Goal: Task Accomplishment & Management: Manage account settings

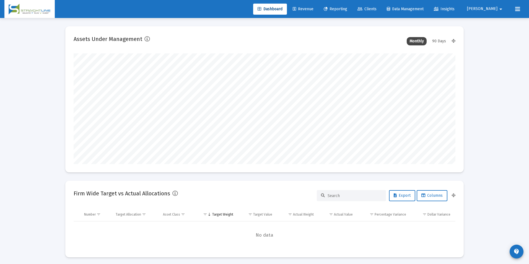
type input "[DATE]"
click at [310, 8] on span "Revenue" at bounding box center [299, 9] width 21 height 5
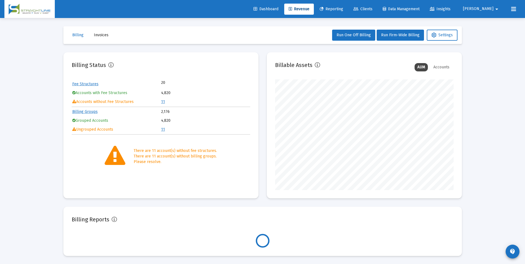
scroll to position [111, 179]
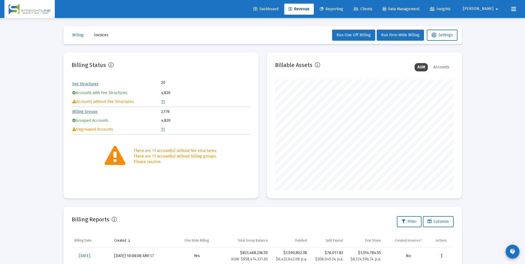
click at [162, 102] on link "11" at bounding box center [163, 101] width 4 height 5
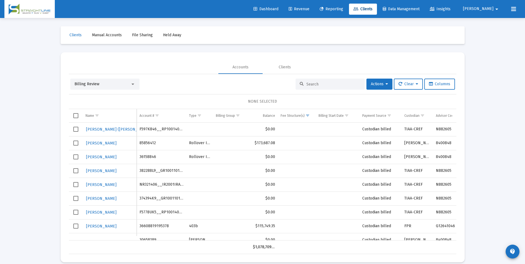
click at [373, 8] on span "Clients" at bounding box center [363, 9] width 19 height 5
click at [310, 9] on span "Revenue" at bounding box center [299, 9] width 21 height 5
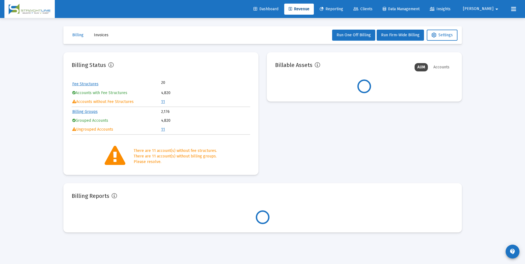
click at [375, 9] on link "Clients" at bounding box center [363, 9] width 28 height 11
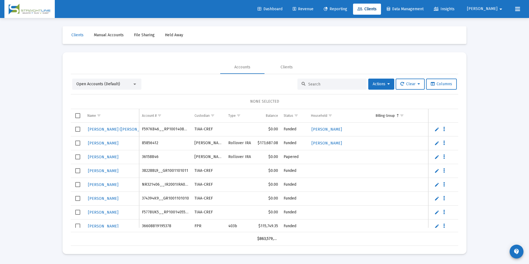
click at [320, 83] on input at bounding box center [335, 84] width 54 height 5
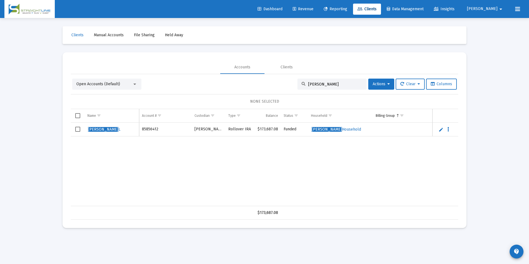
click at [356, 87] on div "Docherty, Bob" at bounding box center [332, 84] width 69 height 11
click at [354, 85] on input "Docherty, Bob" at bounding box center [335, 84] width 54 height 5
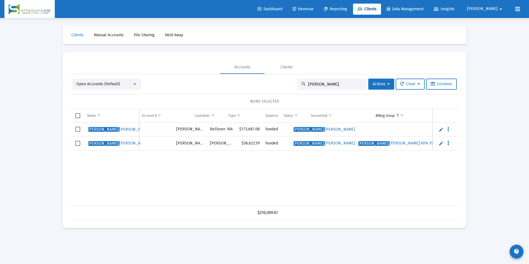
scroll to position [0, 18]
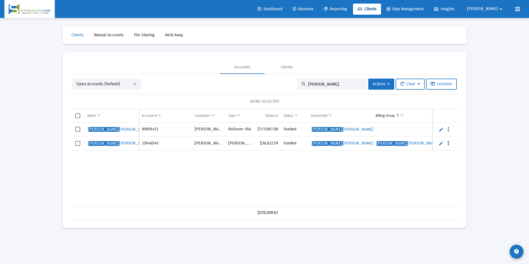
type input "[PERSON_NAME],"
click at [439, 144] on link "Edit" at bounding box center [441, 143] width 5 height 5
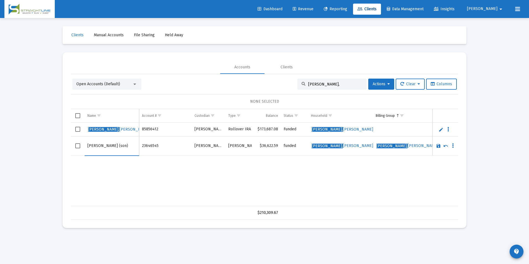
type input "Docherty, Rob (son)"
click at [439, 145] on link "Save" at bounding box center [438, 145] width 5 height 5
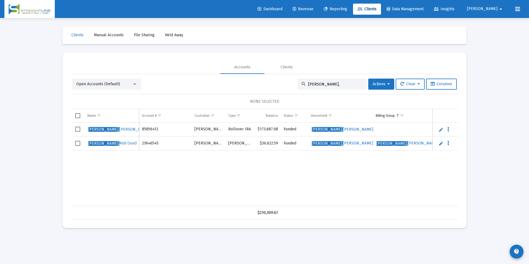
click at [440, 131] on link "Edit" at bounding box center [441, 129] width 5 height 5
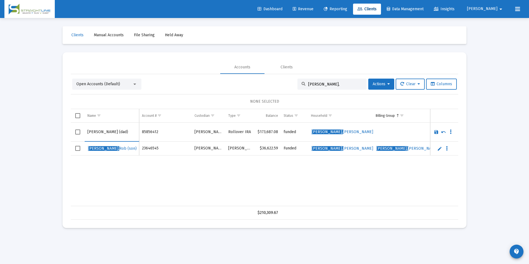
type input "Docherty, Bob (dad)"
click at [435, 131] on link "Save" at bounding box center [436, 132] width 5 height 5
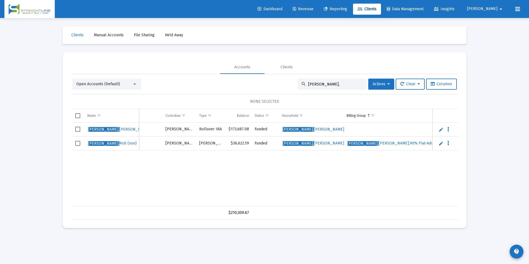
scroll to position [0, 0]
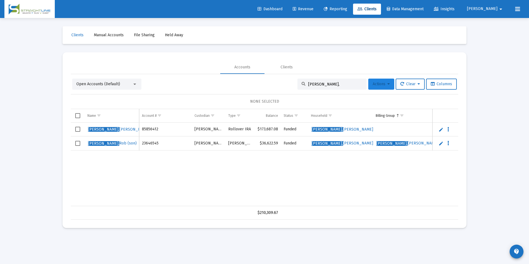
click at [388, 84] on icon at bounding box center [389, 84] width 2 height 4
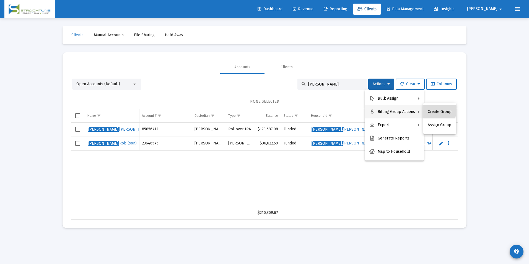
click at [434, 110] on button "Create Group" at bounding box center [440, 111] width 33 height 13
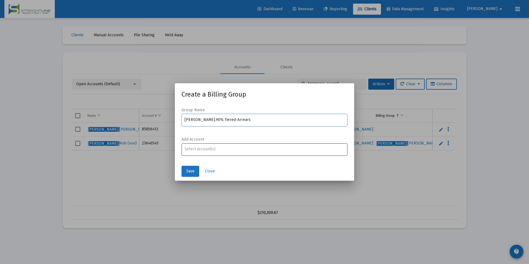
type input "Docherty, Bob Household_.90% Tiered-Arrears"
click at [255, 151] on div "Assignment Selection" at bounding box center [265, 149] width 163 height 7
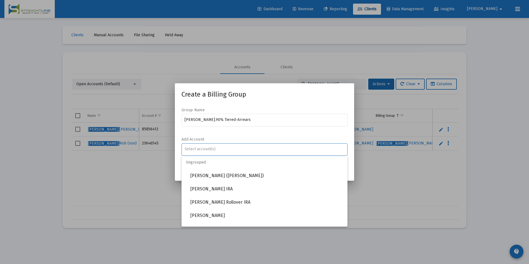
click at [256, 147] on input "Assignment Selection" at bounding box center [265, 149] width 160 height 4
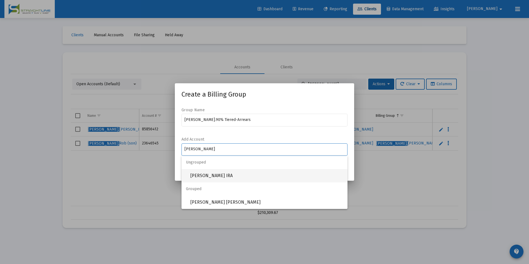
type input "Docherty"
click at [245, 174] on span "Docherty, Bob L Rollover IRA" at bounding box center [266, 175] width 153 height 13
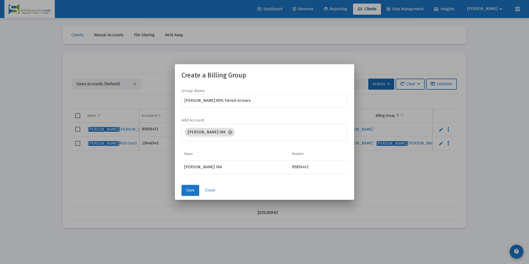
click at [186, 192] on span "Save" at bounding box center [190, 190] width 8 height 5
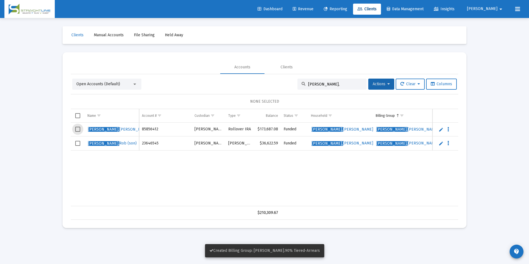
click at [75, 131] on span "Select row" at bounding box center [77, 129] width 5 height 5
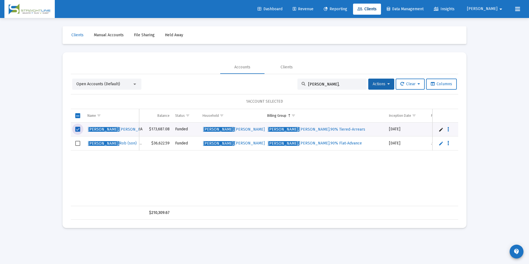
scroll to position [0, 125]
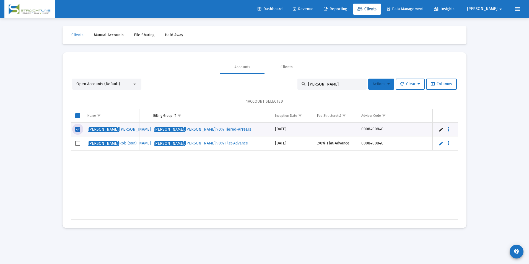
click at [380, 89] on button "Actions" at bounding box center [382, 84] width 26 height 11
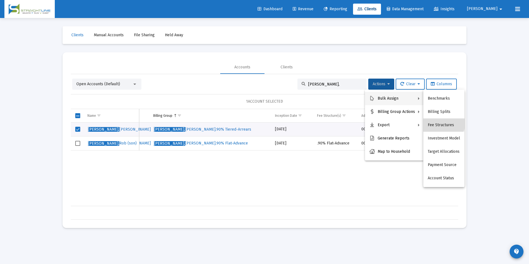
click at [432, 120] on button "Fee Structures" at bounding box center [444, 125] width 41 height 13
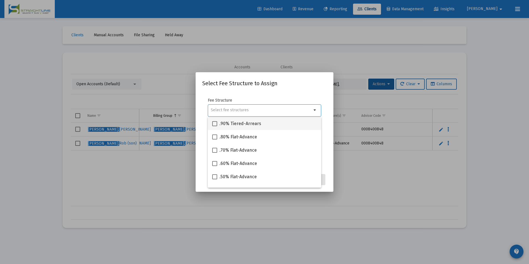
click at [248, 126] on span ".90% Tiered-Arrears" at bounding box center [241, 123] width 42 height 7
click at [215, 126] on input ".90% Tiered-Arrears" at bounding box center [215, 126] width 0 height 0
checkbox input "true"
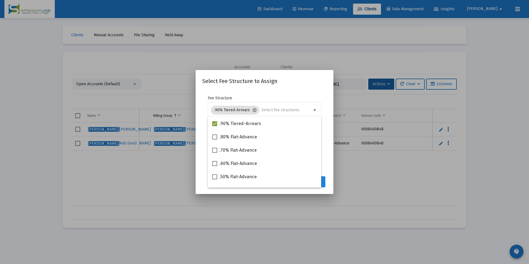
click at [323, 179] on button "Assign" at bounding box center [315, 181] width 20 height 11
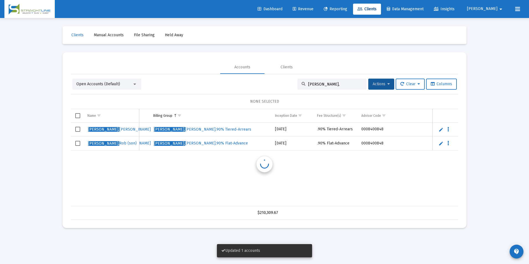
scroll to position [0, 223]
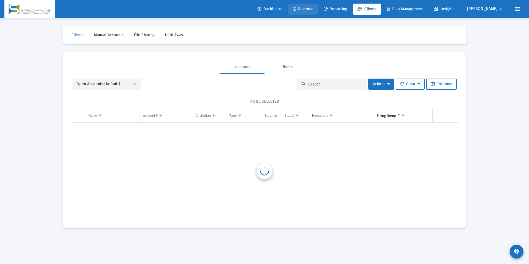
click at [318, 14] on link "Revenue" at bounding box center [304, 9] width 30 height 11
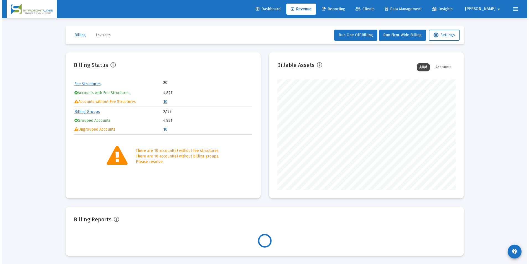
scroll to position [111, 179]
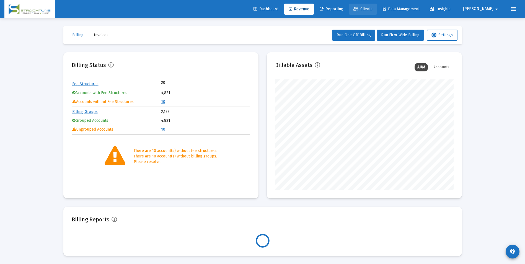
click at [376, 6] on link "Clients" at bounding box center [363, 9] width 28 height 11
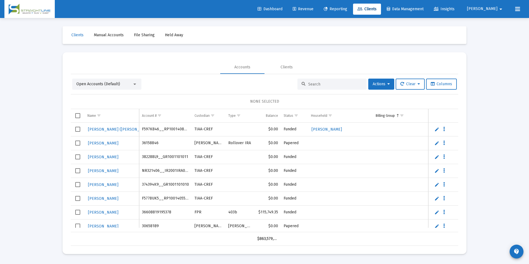
click at [322, 84] on input at bounding box center [335, 84] width 54 height 5
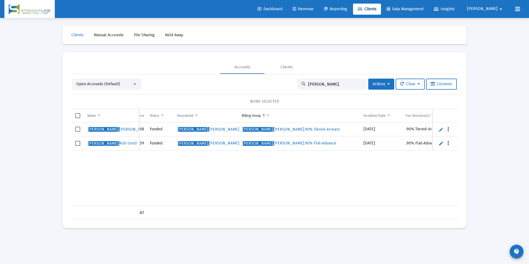
type input "[PERSON_NAME],"
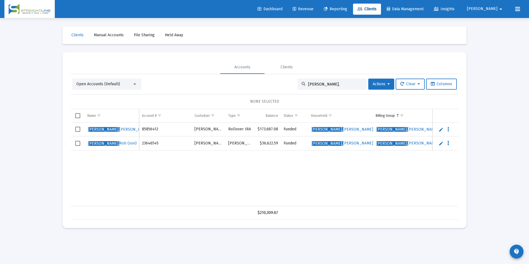
click at [326, 3] on div "Dashboard Revenue Reporting Clients Data Management Insights [PERSON_NAME]" at bounding box center [264, 9] width 521 height 18
click at [314, 9] on span "Revenue" at bounding box center [303, 9] width 21 height 5
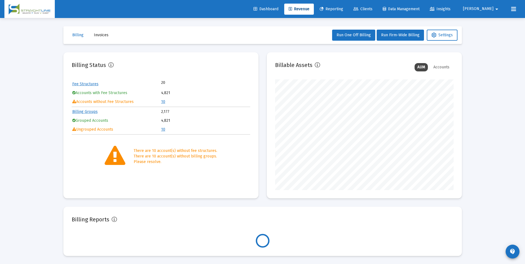
scroll to position [111, 179]
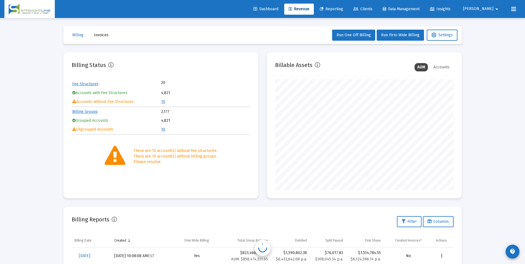
click at [163, 102] on link "10" at bounding box center [163, 101] width 4 height 5
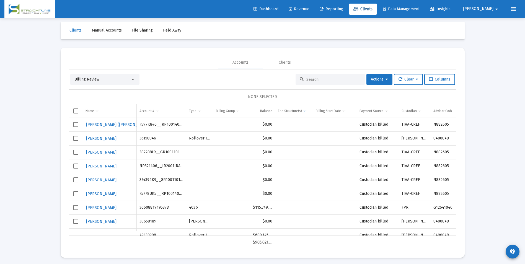
scroll to position [7, 0]
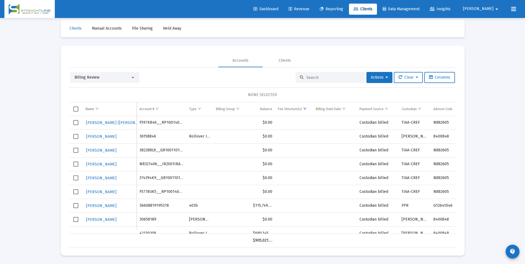
click at [109, 79] on div "Billing Review" at bounding box center [102, 78] width 56 height 6
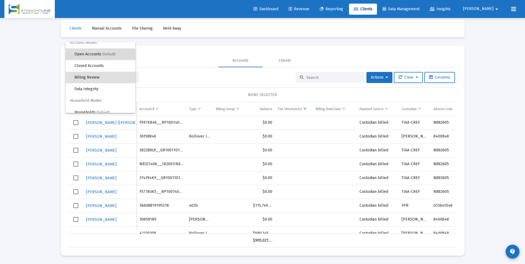
click at [107, 57] on span "Open Accounts (Default)" at bounding box center [102, 54] width 56 height 12
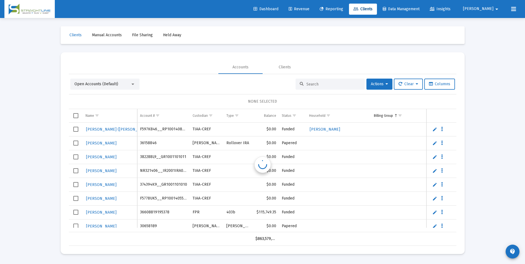
scroll to position [0, 0]
click at [320, 82] on input at bounding box center [335, 84] width 54 height 5
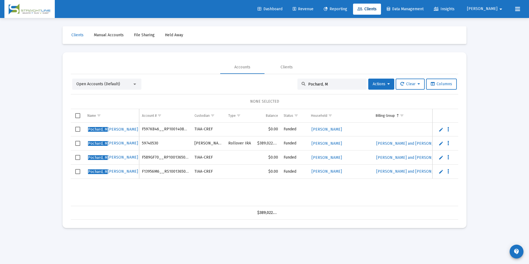
type input "Pochard, M"
click at [318, 5] on link "Revenue" at bounding box center [304, 9] width 30 height 11
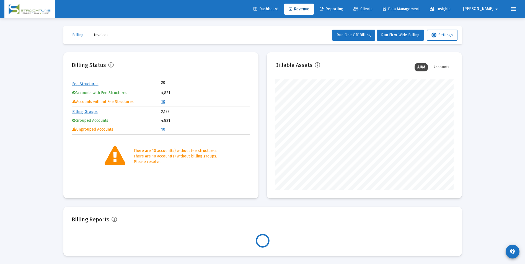
scroll to position [111, 179]
click at [164, 101] on link "10" at bounding box center [163, 101] width 4 height 5
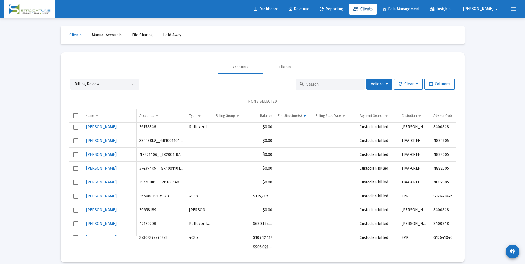
scroll to position [25, 0]
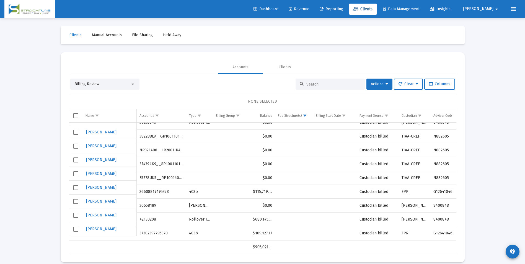
click at [98, 87] on div "Billing Review" at bounding box center [104, 84] width 69 height 11
click at [99, 86] on div "Billing Review" at bounding box center [102, 84] width 56 height 6
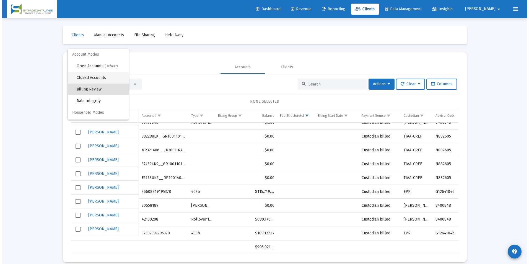
scroll to position [5, 0]
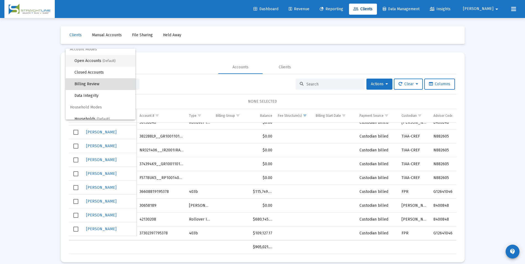
click at [100, 62] on span "Open Accounts (Default)" at bounding box center [102, 61] width 56 height 12
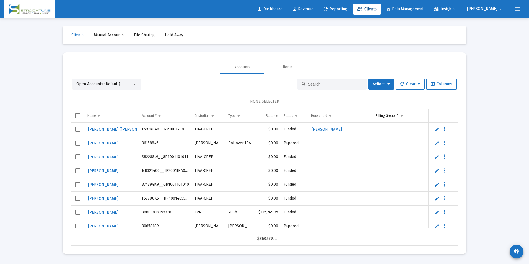
click at [327, 83] on input at bounding box center [335, 84] width 54 height 5
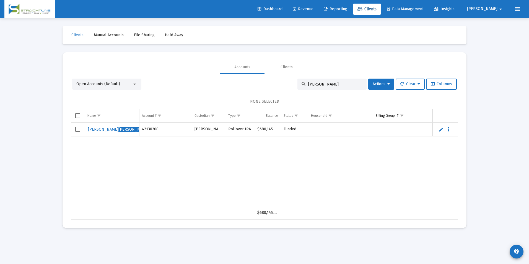
type input "[PERSON_NAME]"
click at [441, 130] on link "Edit" at bounding box center [441, 129] width 5 height 5
drag, startPoint x: 100, startPoint y: 132, endPoint x: 88, endPoint y: 133, distance: 12.2
click at [88, 133] on input "[PERSON_NAME]" at bounding box center [111, 131] width 49 height 13
click at [108, 137] on input "Shaheen" at bounding box center [111, 131] width 49 height 13
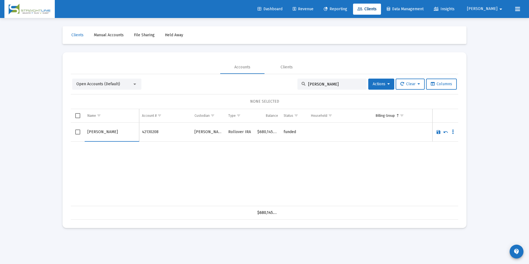
type input "[PERSON_NAME]"
click at [439, 132] on link "Save" at bounding box center [438, 132] width 5 height 5
click at [76, 130] on span "Select row" at bounding box center [77, 129] width 5 height 5
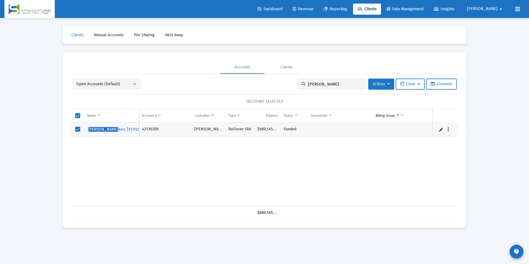
click at [388, 83] on icon at bounding box center [389, 84] width 2 height 4
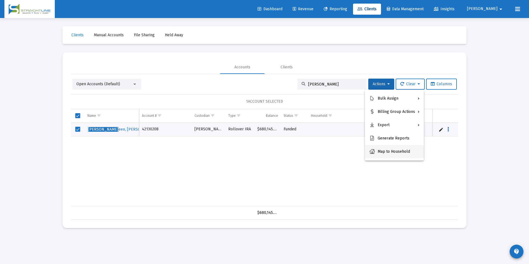
click at [388, 148] on button "Map to Household" at bounding box center [394, 151] width 59 height 13
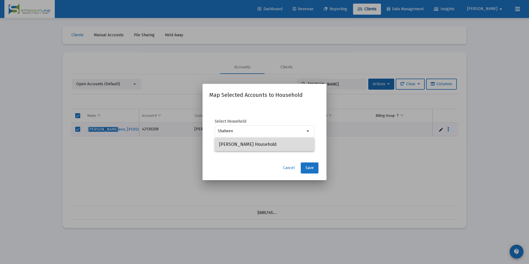
click at [280, 141] on span "[PERSON_NAME] Household" at bounding box center [264, 144] width 91 height 13
type input "[PERSON_NAME] Household"
click at [308, 167] on span "Save" at bounding box center [310, 168] width 8 height 5
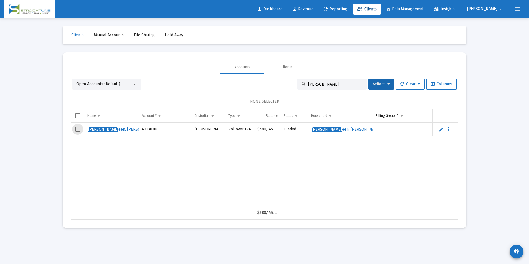
click at [76, 130] on span "Select row" at bounding box center [77, 129] width 5 height 5
click at [375, 84] on span "Actions" at bounding box center [381, 84] width 17 height 5
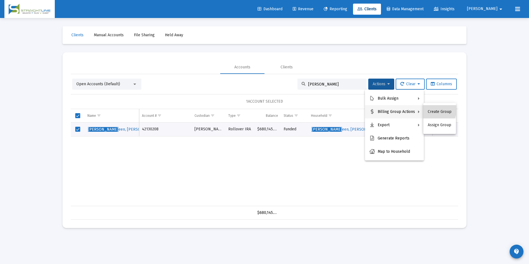
click at [430, 109] on button "Create Group" at bounding box center [440, 111] width 33 height 13
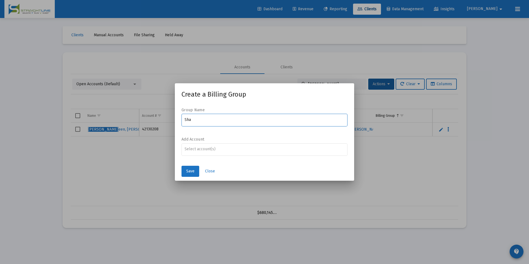
type input "[PERSON_NAME]"
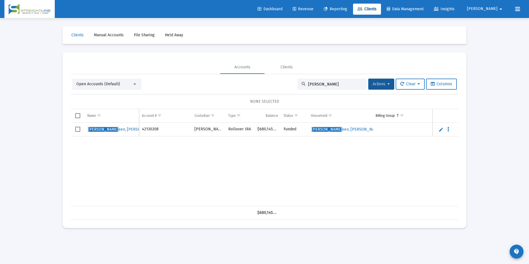
click at [81, 130] on td "Data grid" at bounding box center [78, 130] width 14 height 14
click at [376, 90] on div "Open Accounts (Default) Shah Actions Clear Columns 1 ACCOUNT SELECTED Name Name…" at bounding box center [265, 149] width 388 height 141
click at [381, 86] on span "Actions" at bounding box center [381, 84] width 17 height 5
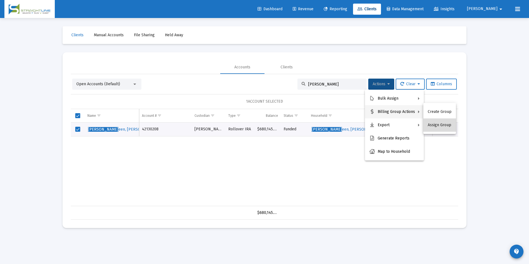
click at [447, 128] on button "Assign Group" at bounding box center [440, 125] width 33 height 13
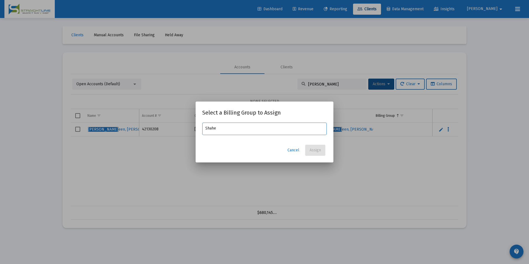
type input "Shahe"
click at [290, 152] on span "Cancel" at bounding box center [294, 150] width 12 height 5
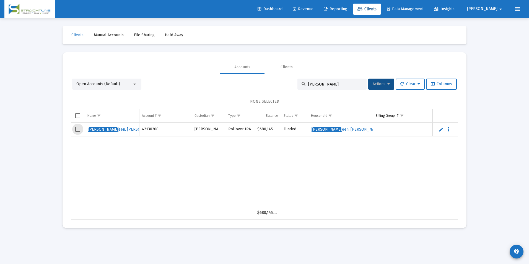
click at [77, 129] on span "Select row" at bounding box center [77, 129] width 5 height 5
click at [369, 89] on button "Actions" at bounding box center [382, 84] width 26 height 11
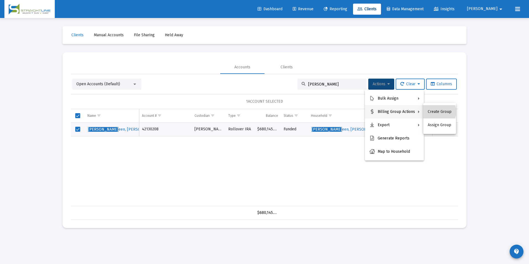
click at [439, 112] on button "Create Group" at bounding box center [440, 111] width 33 height 13
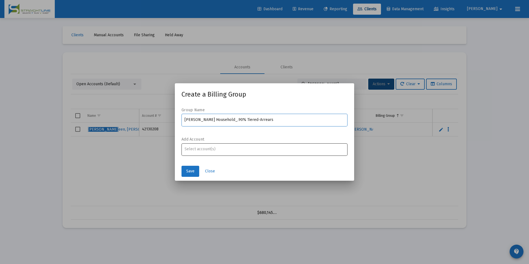
type input "[PERSON_NAME] Household_.90% Tiered-Arrears"
click at [221, 148] on input "Assignment Selection" at bounding box center [265, 149] width 160 height 4
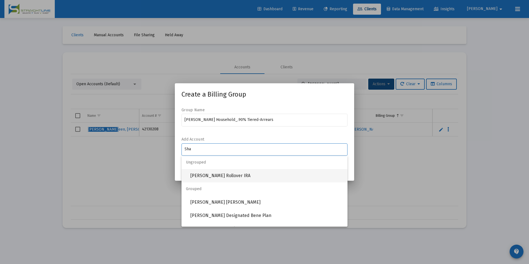
type input "Sha"
click at [241, 178] on span "[PERSON_NAME] Rollover IRA" at bounding box center [266, 175] width 153 height 13
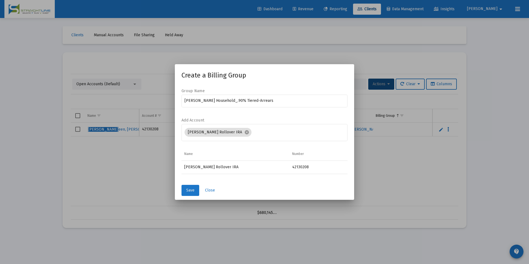
click at [192, 190] on span "Save" at bounding box center [190, 190] width 8 height 5
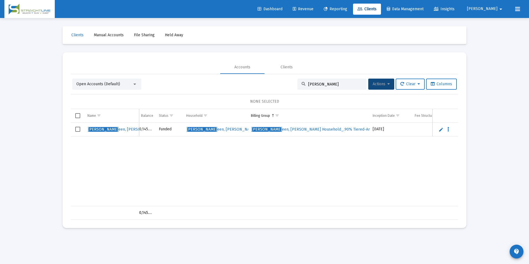
scroll to position [0, 0]
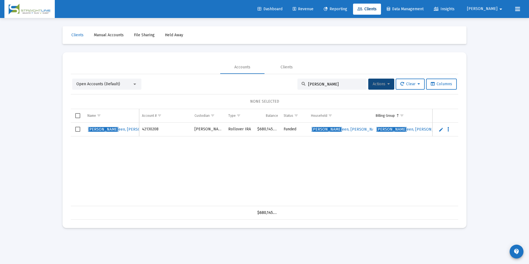
click at [77, 128] on span "Select row" at bounding box center [77, 129] width 5 height 5
click at [370, 87] on button "Actions" at bounding box center [382, 84] width 26 height 11
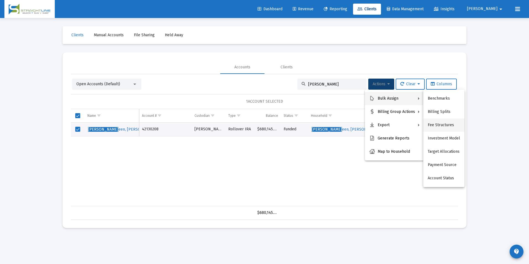
click at [433, 121] on button "Fee Structures" at bounding box center [444, 125] width 41 height 13
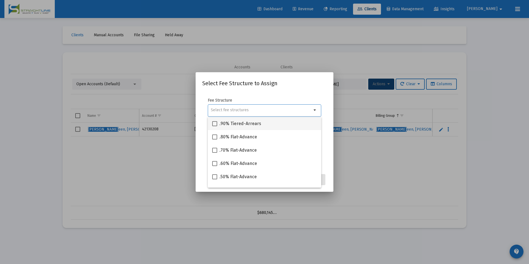
click at [287, 125] on div ".90% Tiered-Arrears" at bounding box center [264, 123] width 105 height 13
checkbox input "true"
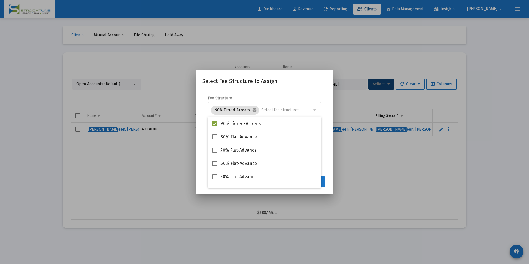
click at [323, 182] on button "Assign" at bounding box center [315, 181] width 20 height 11
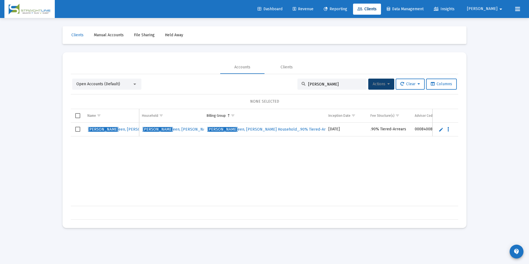
scroll to position [0, 175]
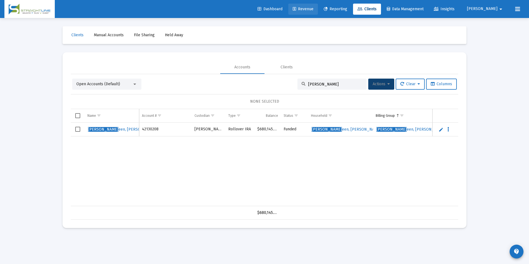
click at [314, 8] on span "Revenue" at bounding box center [303, 9] width 21 height 5
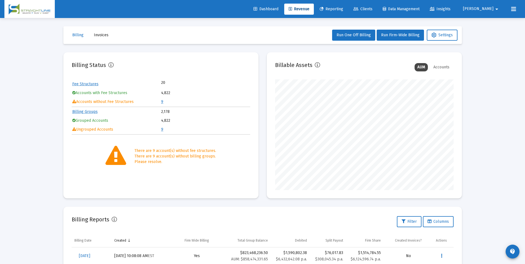
click at [373, 9] on span "Clients" at bounding box center [363, 9] width 19 height 5
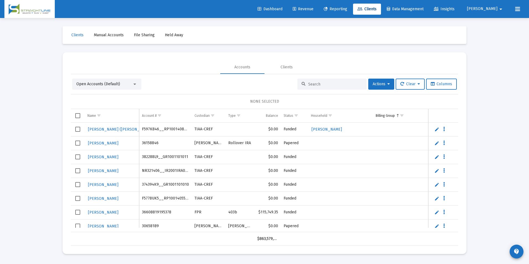
click at [135, 81] on mat-select "Open Accounts (Default)" at bounding box center [106, 84] width 61 height 6
click at [130, 84] on div "Open Accounts (Default)" at bounding box center [104, 84] width 56 height 6
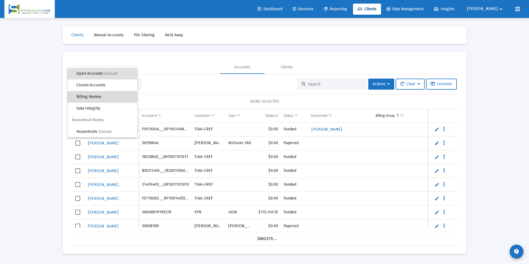
click at [104, 100] on span "Billing Review" at bounding box center [104, 97] width 56 height 12
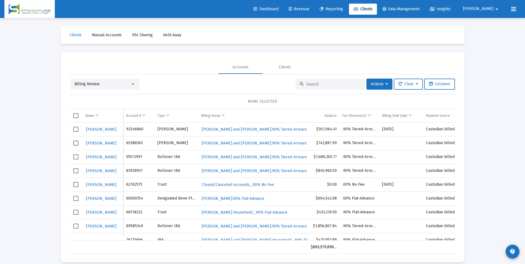
click at [311, 6] on link "Revenue" at bounding box center [299, 9] width 30 height 11
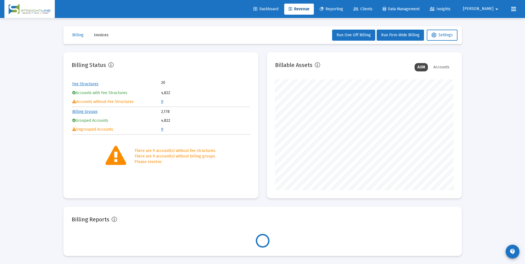
scroll to position [111, 179]
click at [162, 101] on link "9" at bounding box center [162, 101] width 2 height 5
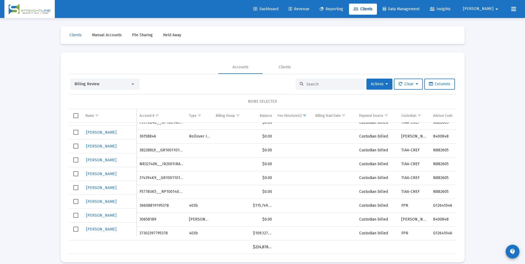
click at [308, 87] on div at bounding box center [330, 84] width 69 height 11
click at [311, 85] on input at bounding box center [334, 84] width 54 height 5
paste input "91203397"
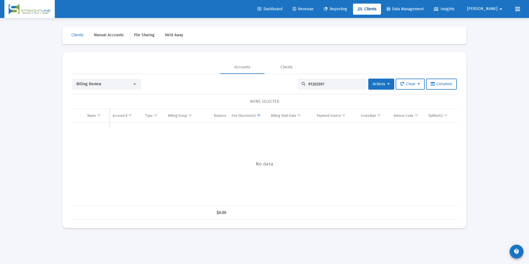
click at [124, 87] on div "Billing Review" at bounding box center [106, 84] width 69 height 11
click at [124, 84] on div "Billing Review" at bounding box center [104, 84] width 56 height 6
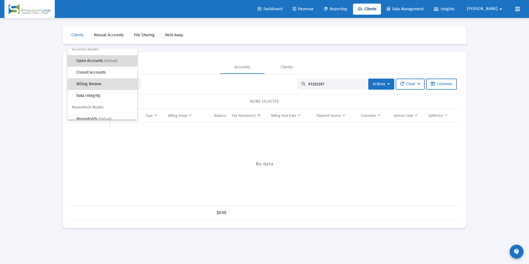
click at [102, 60] on span "Open Accounts (Default)" at bounding box center [104, 61] width 56 height 12
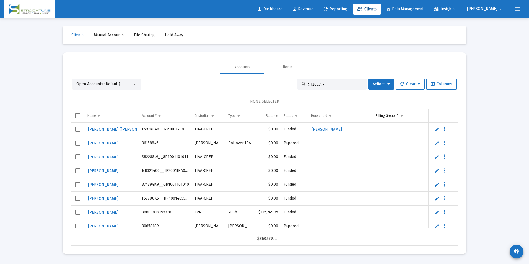
click at [346, 87] on div "91203397" at bounding box center [332, 84] width 69 height 11
click at [346, 82] on input "91203397" at bounding box center [335, 84] width 54 height 5
type input "91203397"
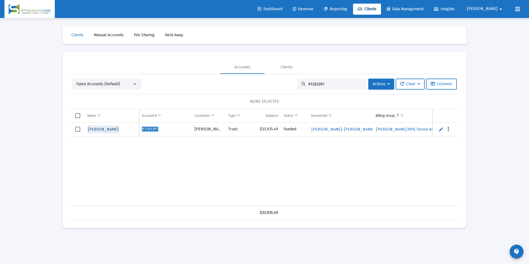
click at [105, 131] on span "[PERSON_NAME]" at bounding box center [103, 129] width 30 height 5
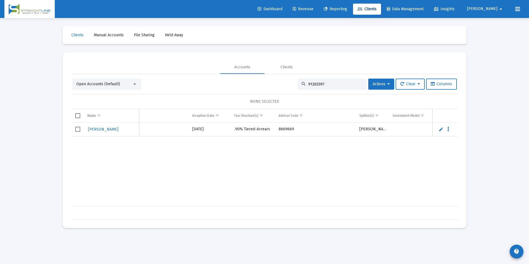
scroll to position [0, 307]
click at [107, 132] on link "[PERSON_NAME]" at bounding box center [103, 129] width 32 height 8
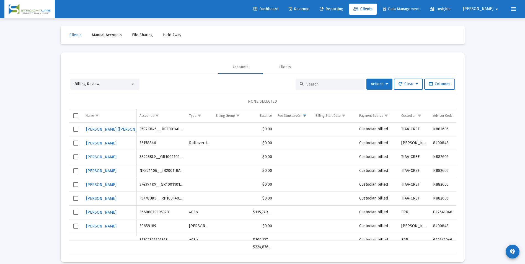
click at [348, 81] on div at bounding box center [330, 84] width 69 height 11
click at [345, 82] on input at bounding box center [334, 84] width 54 height 5
paste input "91203397"
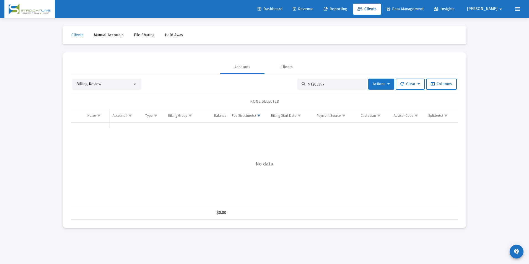
click at [373, 86] on span "Actions" at bounding box center [381, 84] width 17 height 5
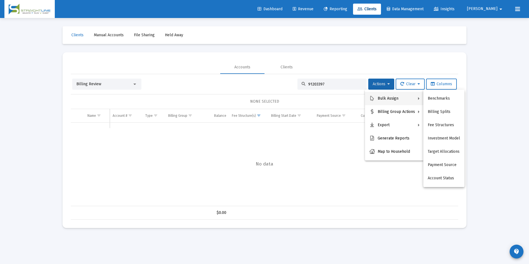
click at [491, 100] on div at bounding box center [264, 132] width 529 height 264
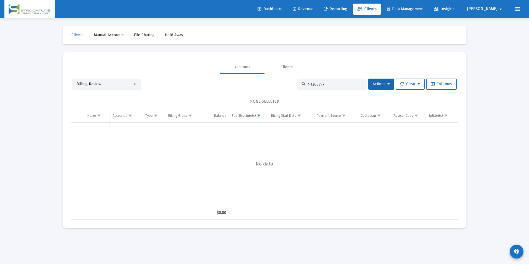
click at [112, 84] on div "Billing Review" at bounding box center [104, 84] width 56 height 6
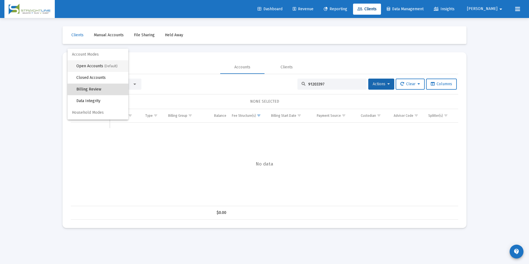
scroll to position [5, 0]
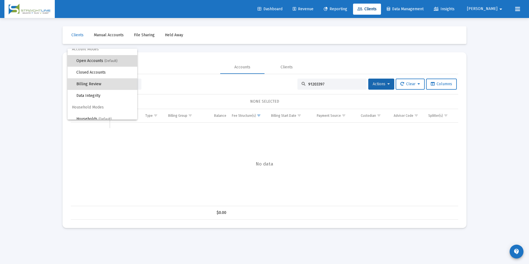
click at [109, 58] on span "Open Accounts (Default)" at bounding box center [104, 61] width 56 height 12
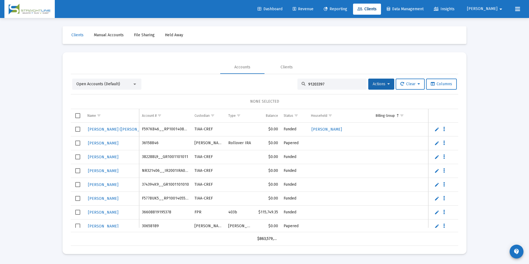
click at [354, 86] on input "91203397" at bounding box center [335, 84] width 54 height 5
type input "91203397"
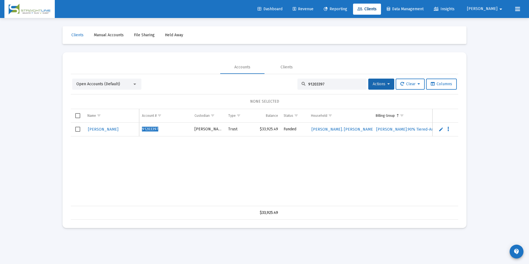
click at [114, 83] on span "Open Accounts (Default)" at bounding box center [98, 84] width 44 height 5
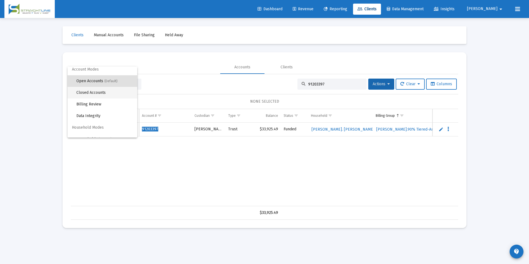
scroll to position [0, 0]
click at [214, 167] on div at bounding box center [264, 132] width 529 height 264
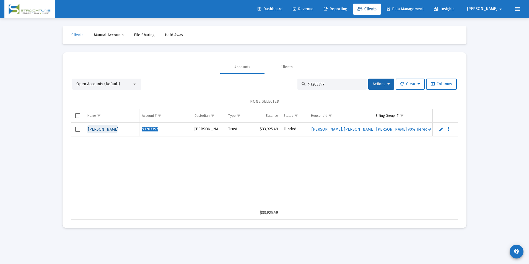
click at [101, 128] on span "[PERSON_NAME]" at bounding box center [103, 129] width 30 height 5
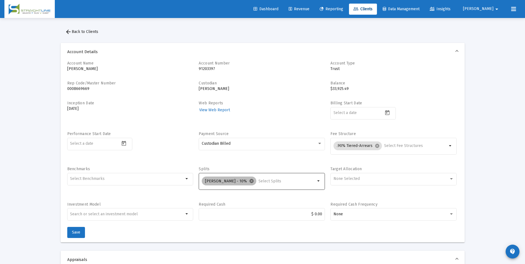
click at [249, 181] on mat-icon "cancel" at bounding box center [251, 181] width 5 height 5
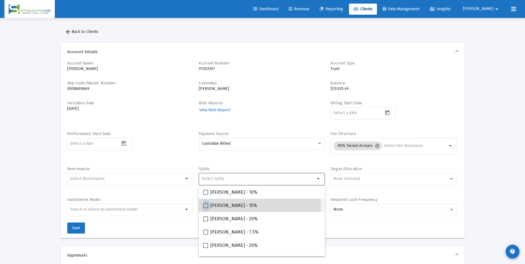
click at [226, 206] on span "[PERSON_NAME] - 15%" at bounding box center [233, 205] width 47 height 7
click at [206, 208] on input "[PERSON_NAME] - 15%" at bounding box center [205, 208] width 0 height 0
checkbox input "true"
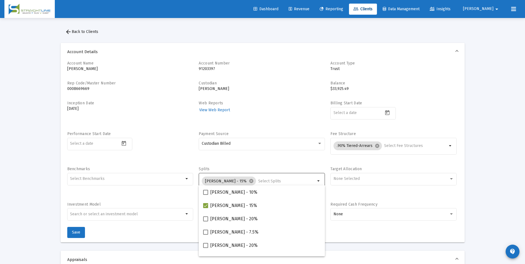
click at [362, 229] on div "Account Name [PERSON_NAME] Trust Account Number 91203397 Account Type Trust Rep…" at bounding box center [263, 152] width 404 height 182
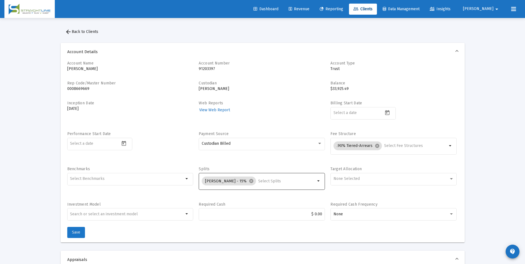
click at [70, 232] on button "Save" at bounding box center [76, 232] width 18 height 11
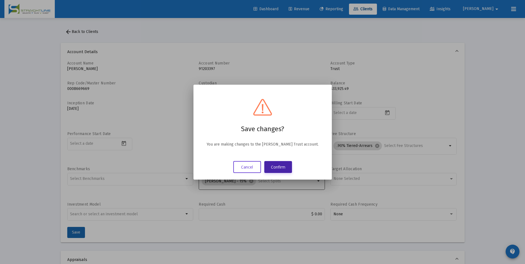
click at [286, 168] on button "Confirm" at bounding box center [278, 167] width 28 height 12
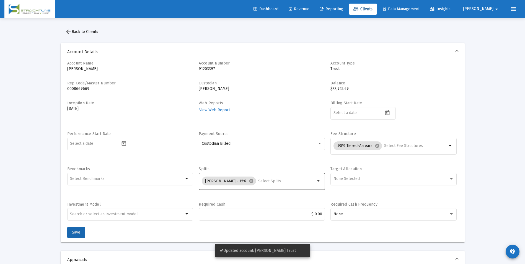
click at [66, 33] on mat-icon "arrow_back" at bounding box center [68, 32] width 7 height 7
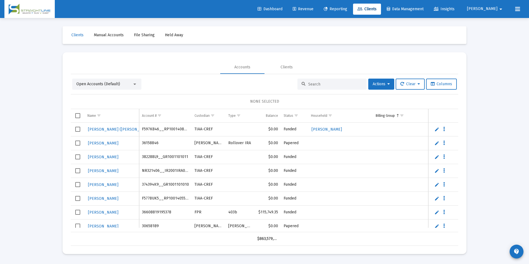
click at [320, 86] on input at bounding box center [335, 84] width 54 height 5
paste input "91203397"
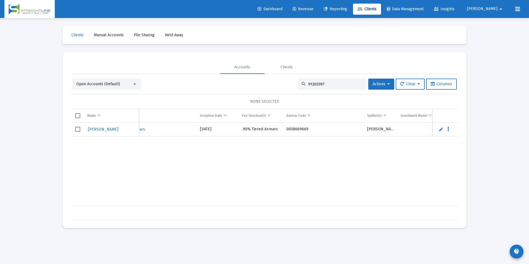
scroll to position [0, 307]
click at [380, 128] on td "[PERSON_NAME] - 15%" at bounding box center [372, 130] width 34 height 14
click at [388, 111] on td "Splitter(s)" at bounding box center [372, 115] width 34 height 13
drag, startPoint x: 388, startPoint y: 111, endPoint x: 406, endPoint y: 110, distance: 17.5
click at [406, 110] on div "Name Name Account # Custodian Type Balance Status Household Billing Group Incep…" at bounding box center [265, 164] width 388 height 111
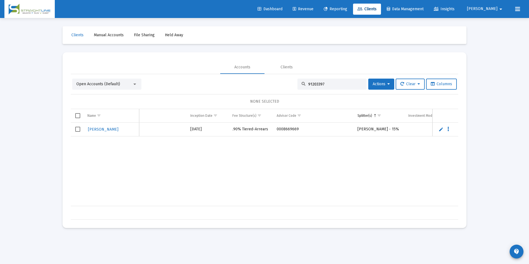
drag, startPoint x: 329, startPoint y: 84, endPoint x: 295, endPoint y: 81, distance: 33.9
click at [298, 81] on div "91203397" at bounding box center [332, 84] width 69 height 11
paste input "47188733"
type input "47188733"
click at [104, 128] on span "[PERSON_NAME]" at bounding box center [103, 129] width 30 height 5
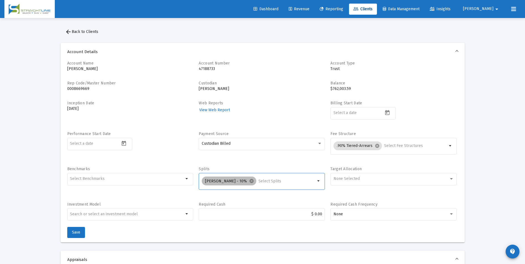
click at [263, 178] on div "[PERSON_NAME] - 10% cancel" at bounding box center [259, 181] width 116 height 11
click at [224, 181] on mat-chip "[PERSON_NAME] - 10% cancel" at bounding box center [229, 181] width 55 height 9
click at [249, 180] on mat-icon "cancel" at bounding box center [251, 181] width 5 height 5
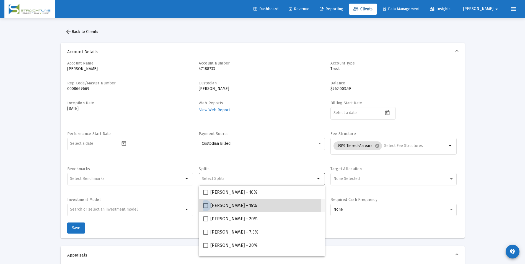
click at [232, 205] on span "[PERSON_NAME] - 15%" at bounding box center [233, 205] width 47 height 7
click at [206, 208] on input "[PERSON_NAME] - 15%" at bounding box center [205, 208] width 0 height 0
checkbox input "true"
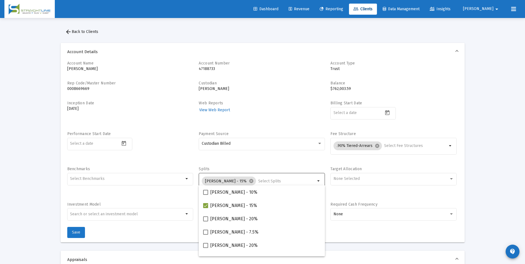
click at [76, 233] on span "Save" at bounding box center [76, 232] width 8 height 5
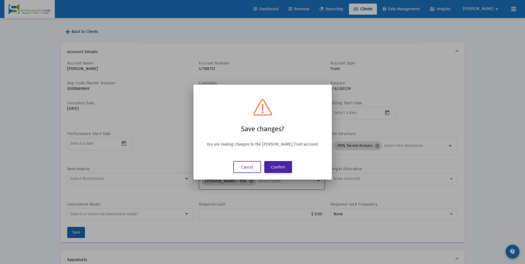
click at [285, 167] on button "Confirm" at bounding box center [278, 167] width 28 height 12
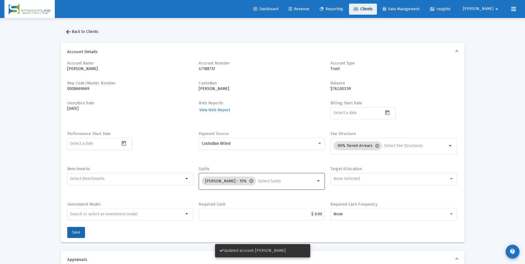
click at [373, 9] on span "Clients" at bounding box center [363, 9] width 19 height 5
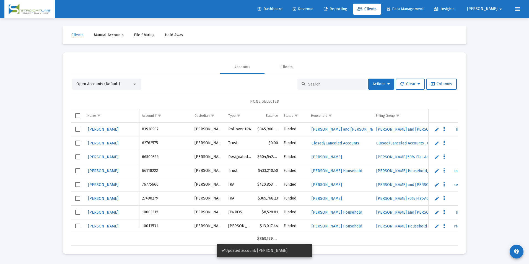
click at [330, 83] on input at bounding box center [335, 84] width 54 height 5
paste input "47188733"
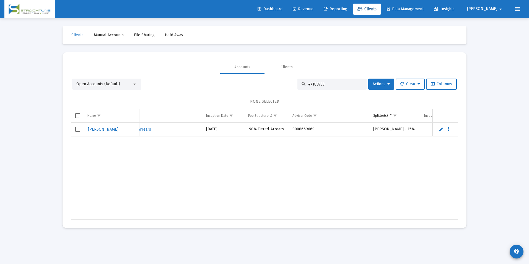
scroll to position [0, 292]
click at [249, 202] on div "[PERSON_NAME] 47188733 [PERSON_NAME] Trust $762,003.59 Funded [PERSON_NAME] Hou…" at bounding box center [427, 165] width 712 height 84
drag, startPoint x: 338, startPoint y: 83, endPoint x: 268, endPoint y: 82, distance: 70.1
click at [268, 82] on div "Open Accounts (Default) 47188733 Actions Clear Columns" at bounding box center [264, 84] width 385 height 11
paste input "0369249"
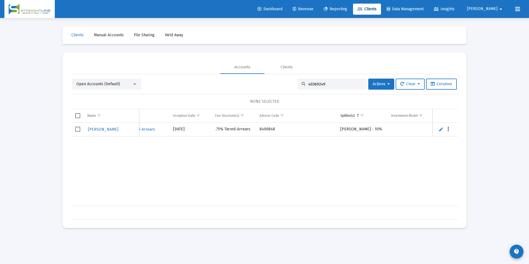
type input "40369249"
click at [102, 126] on link "[PERSON_NAME]" at bounding box center [103, 129] width 32 height 8
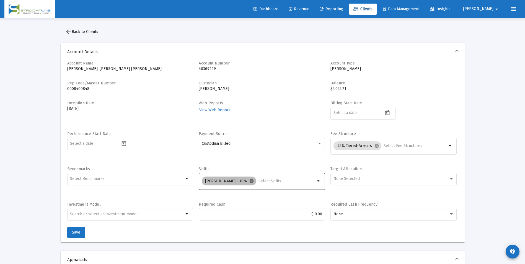
click at [249, 181] on mat-icon "cancel" at bounding box center [251, 181] width 5 height 5
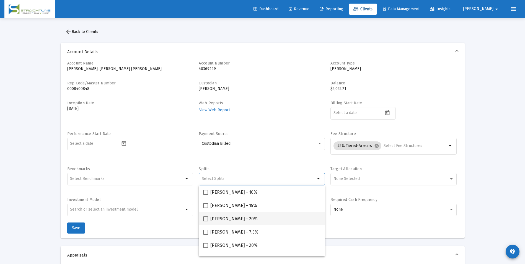
click at [222, 218] on span "[PERSON_NAME] - 20%" at bounding box center [233, 219] width 47 height 7
click at [206, 222] on input "[PERSON_NAME] - 20%" at bounding box center [205, 222] width 0 height 0
checkbox input "true"
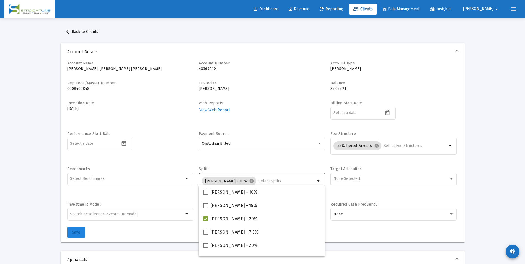
click at [80, 235] on span "Save" at bounding box center [76, 232] width 8 height 5
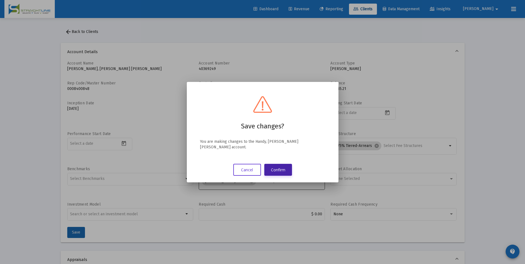
click at [282, 166] on button "Confirm" at bounding box center [278, 170] width 28 height 12
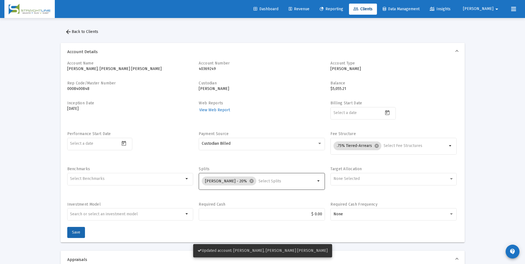
click at [373, 9] on span "Clients" at bounding box center [363, 9] width 19 height 5
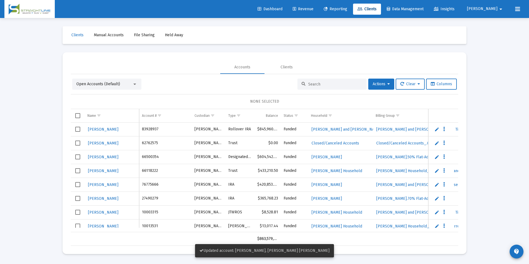
click at [324, 79] on div at bounding box center [332, 84] width 69 height 11
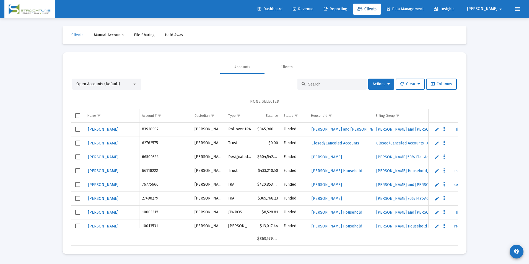
click at [321, 83] on input at bounding box center [335, 84] width 54 height 5
paste input "40369249"
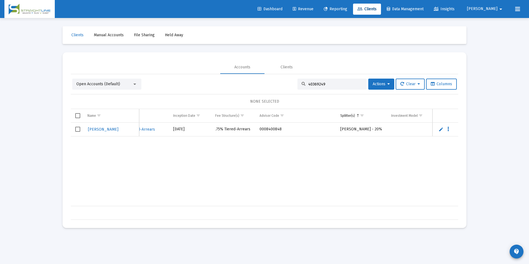
click at [335, 86] on input "40369249" at bounding box center [335, 84] width 54 height 5
drag, startPoint x: 335, startPoint y: 86, endPoint x: 283, endPoint y: 85, distance: 51.8
click at [283, 85] on div "Open Accounts (Default) 40369249 Actions Clear Columns" at bounding box center [264, 84] width 385 height 11
paste input "52925902"
type input "52925902"
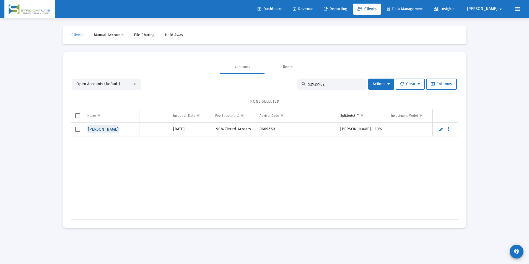
click at [114, 130] on span "[PERSON_NAME]" at bounding box center [103, 129] width 30 height 5
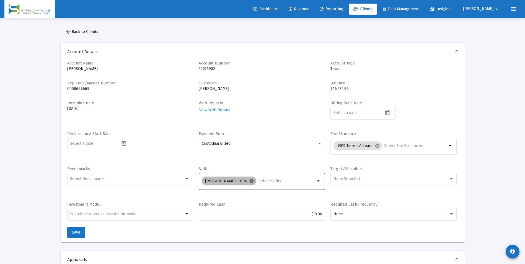
click at [249, 179] on mat-icon "cancel" at bounding box center [251, 181] width 5 height 5
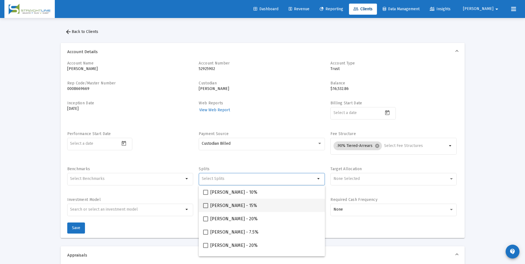
click at [217, 204] on span "[PERSON_NAME] - 15%" at bounding box center [233, 205] width 47 height 7
click at [206, 208] on input "[PERSON_NAME] - 15%" at bounding box center [205, 208] width 0 height 0
checkbox input "true"
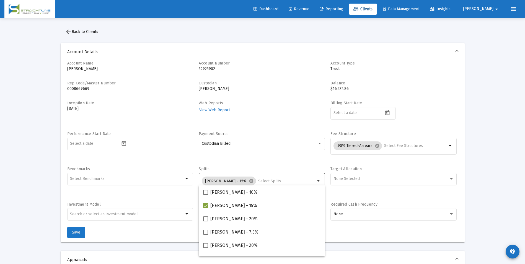
click at [74, 234] on span "Save" at bounding box center [76, 232] width 8 height 5
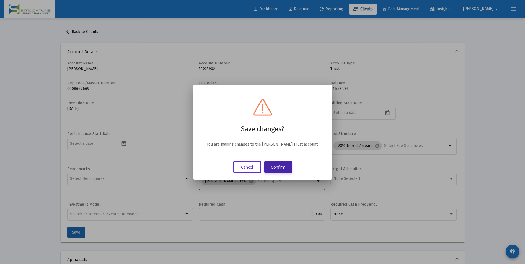
click at [286, 166] on button "Confirm" at bounding box center [278, 167] width 28 height 12
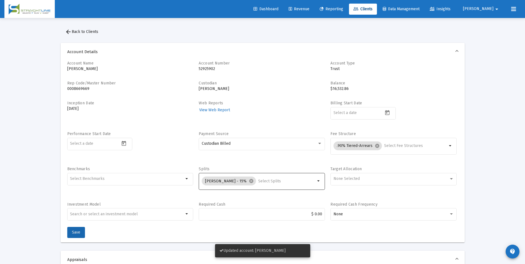
click at [373, 11] on span "Clients" at bounding box center [363, 9] width 19 height 5
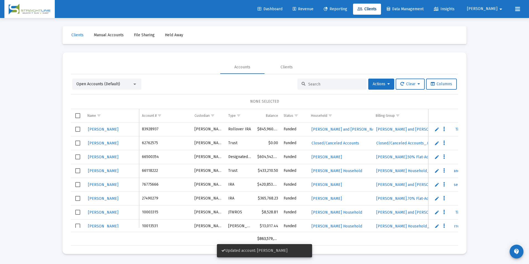
click at [328, 79] on div at bounding box center [332, 84] width 69 height 11
click at [326, 84] on input at bounding box center [335, 84] width 54 height 5
paste input "52925902"
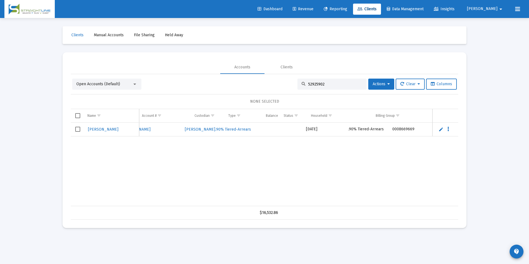
scroll to position [0, 192]
drag, startPoint x: 337, startPoint y: 84, endPoint x: 269, endPoint y: 82, distance: 68.1
click at [269, 82] on div "Open Accounts (Default) 52925902 Actions Clear Columns" at bounding box center [264, 84] width 385 height 11
paste input "36290289495378"
type input "36290289495378"
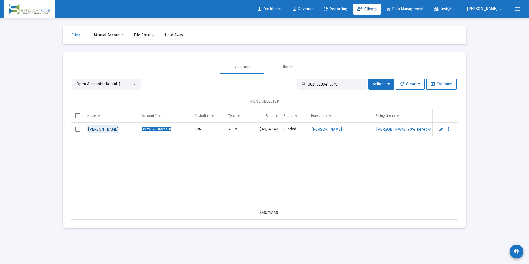
click at [111, 128] on span "[PERSON_NAME]" at bounding box center [103, 129] width 30 height 5
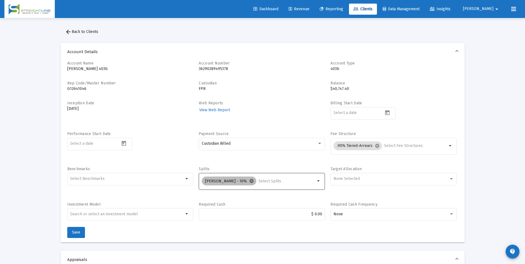
click at [249, 181] on mat-icon "cancel" at bounding box center [251, 181] width 5 height 5
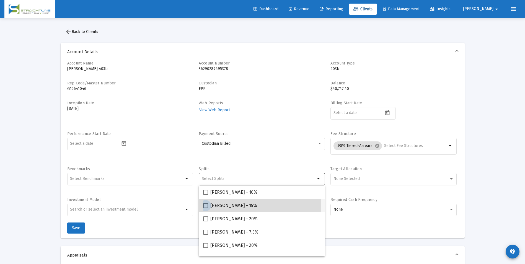
click at [206, 205] on span at bounding box center [205, 205] width 5 height 5
click at [206, 208] on input "[PERSON_NAME] - 15%" at bounding box center [205, 208] width 0 height 0
checkbox input "true"
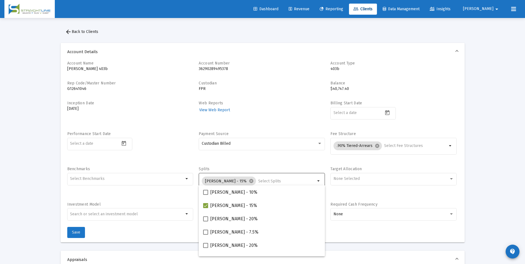
click at [80, 227] on button "Save" at bounding box center [76, 232] width 18 height 11
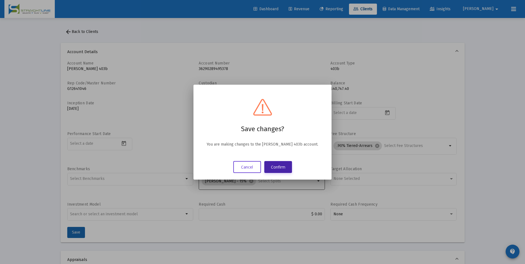
click at [273, 167] on button "Confirm" at bounding box center [278, 167] width 28 height 12
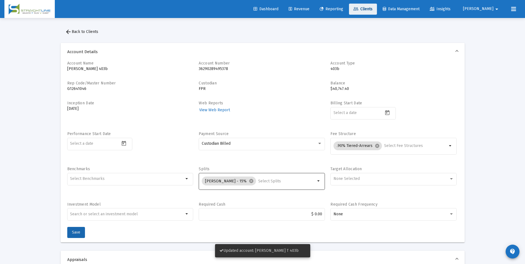
click at [377, 6] on link "Clients" at bounding box center [363, 9] width 28 height 11
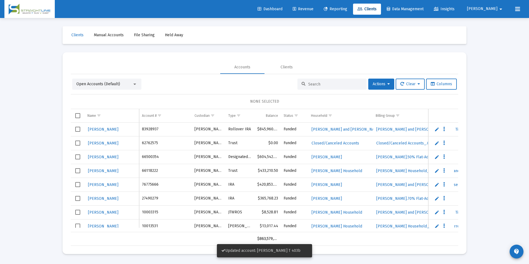
click at [337, 83] on input at bounding box center [335, 84] width 54 height 5
paste input "36290289495378"
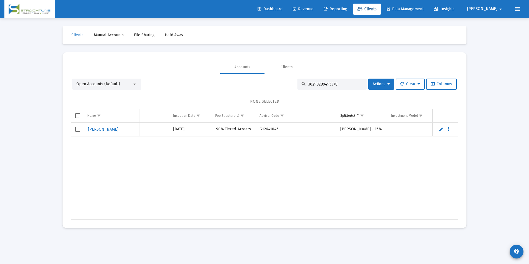
click at [336, 87] on div "36290289495378" at bounding box center [332, 84] width 69 height 11
drag, startPoint x: 338, startPoint y: 83, endPoint x: 287, endPoint y: 82, distance: 51.2
click at [287, 82] on div "Open Accounts (Default) 36290289495378 Actions Clear Columns" at bounding box center [264, 84] width 385 height 11
paste input "3047037"
type input "33047037"
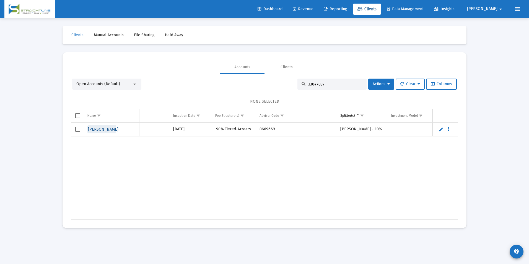
click at [100, 129] on span "[PERSON_NAME]" at bounding box center [103, 129] width 30 height 5
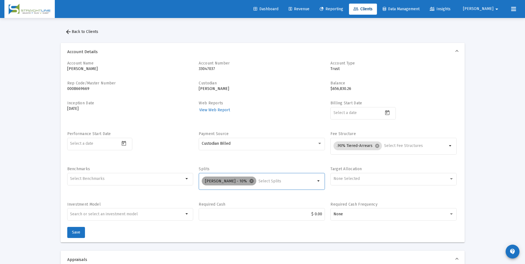
click at [249, 181] on mat-icon "cancel" at bounding box center [251, 181] width 5 height 5
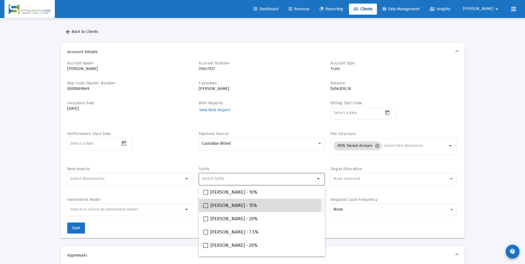
click at [251, 204] on div "[PERSON_NAME] - 15%" at bounding box center [261, 205] width 117 height 13
checkbox input "true"
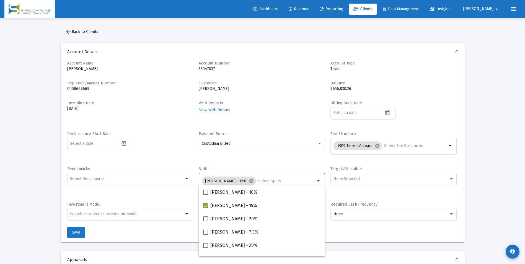
click at [76, 234] on span "Save" at bounding box center [76, 232] width 8 height 5
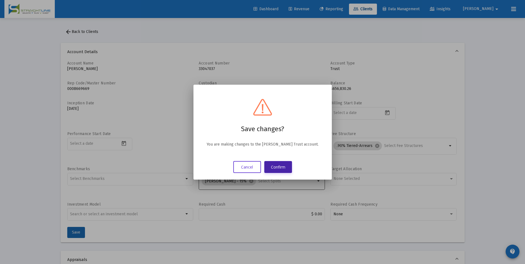
click at [285, 167] on button "Confirm" at bounding box center [278, 167] width 28 height 12
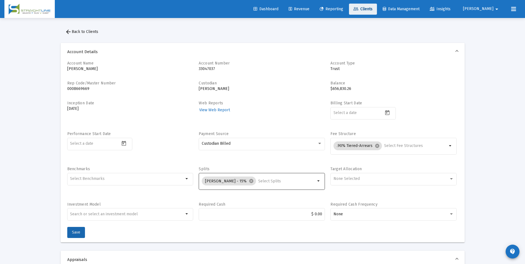
click at [370, 9] on link "Clients" at bounding box center [363, 9] width 28 height 11
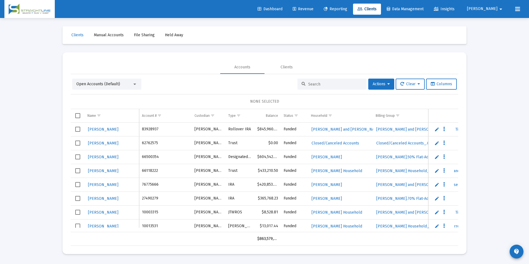
click at [327, 83] on input at bounding box center [335, 84] width 54 height 5
click at [324, 84] on input at bounding box center [335, 84] width 54 height 5
click at [326, 82] on input at bounding box center [335, 84] width 54 height 5
paste input "33047037"
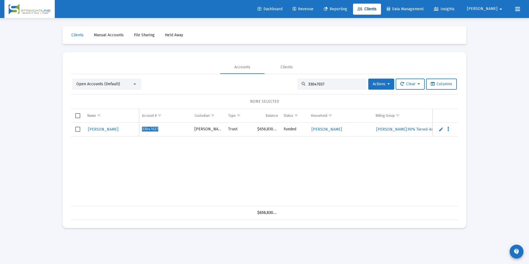
drag, startPoint x: 325, startPoint y: 84, endPoint x: 293, endPoint y: 86, distance: 32.7
click at [293, 86] on div "Open Accounts (Default) 33047037 Actions Clear Columns" at bounding box center [264, 84] width 385 height 11
paste input "23309276"
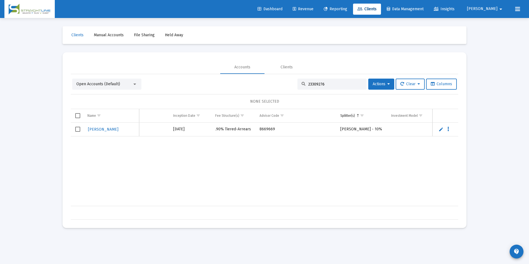
type input "23309276"
click at [101, 126] on link "[PERSON_NAME]" at bounding box center [103, 129] width 32 height 8
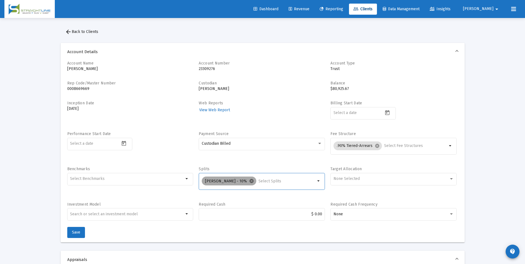
click at [249, 181] on mat-icon "cancel" at bounding box center [251, 181] width 5 height 5
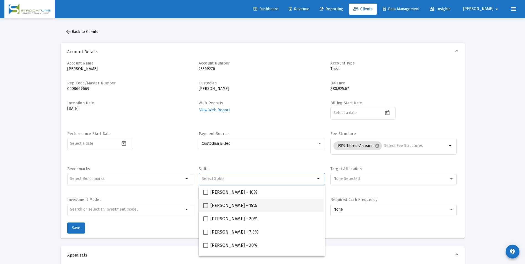
click at [217, 205] on span "[PERSON_NAME] - 15%" at bounding box center [233, 205] width 47 height 7
click at [206, 208] on input "[PERSON_NAME] - 15%" at bounding box center [205, 208] width 0 height 0
checkbox input "true"
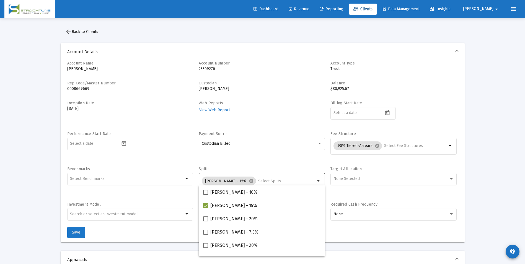
click at [76, 233] on span "Save" at bounding box center [76, 232] width 8 height 5
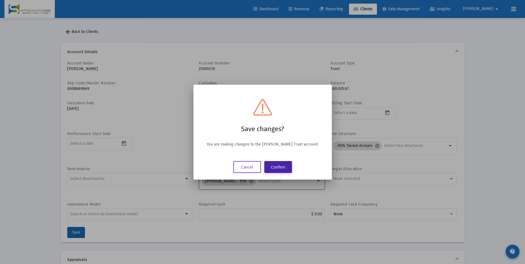
click at [285, 169] on button "Confirm" at bounding box center [278, 167] width 28 height 12
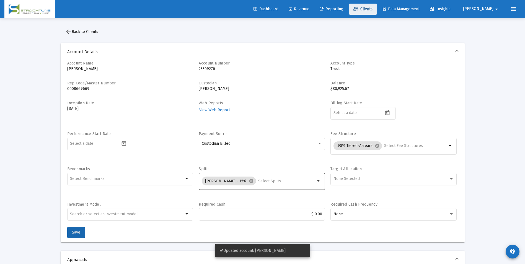
click at [373, 8] on span "Clients" at bounding box center [363, 9] width 19 height 5
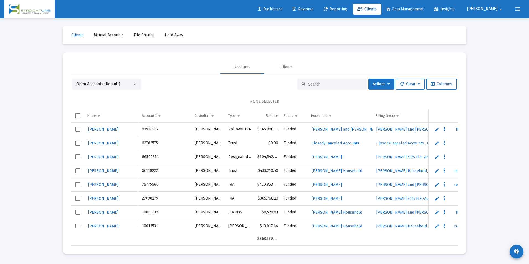
click at [339, 84] on input at bounding box center [335, 84] width 54 height 5
paste input "23309276"
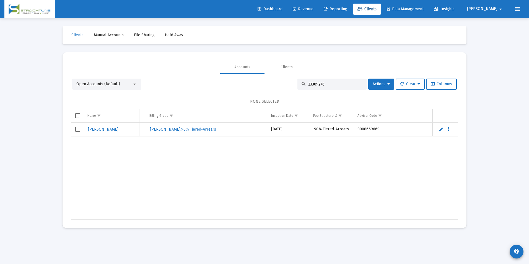
scroll to position [0, 175]
click at [338, 81] on div "23309276" at bounding box center [332, 84] width 69 height 11
drag, startPoint x: 335, startPoint y: 84, endPoint x: 270, endPoint y: 79, distance: 64.8
click at [270, 79] on div "Open Accounts (Default) 23309276 Actions Clear Columns" at bounding box center [264, 84] width 385 height 11
paste input "39340032"
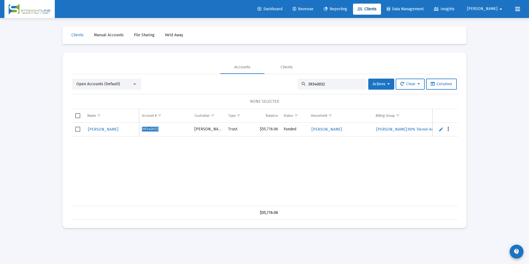
type input "39340032"
click at [106, 129] on span "[PERSON_NAME]" at bounding box center [103, 129] width 30 height 5
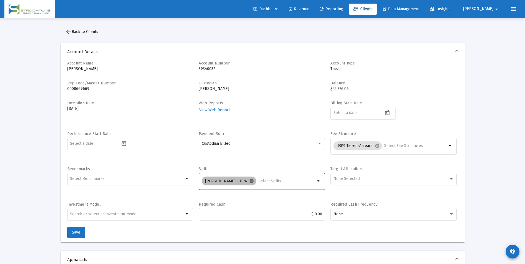
click at [249, 181] on mat-icon "cancel" at bounding box center [251, 181] width 5 height 5
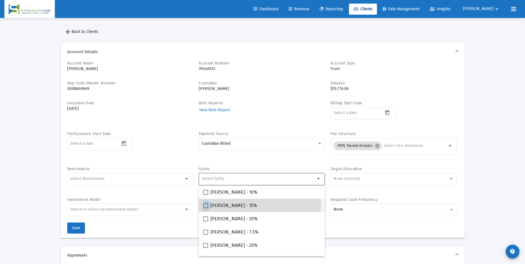
click at [208, 205] on label "[PERSON_NAME] - 15%" at bounding box center [230, 205] width 54 height 7
click at [206, 208] on input "[PERSON_NAME] - 15%" at bounding box center [205, 208] width 0 height 0
checkbox input "true"
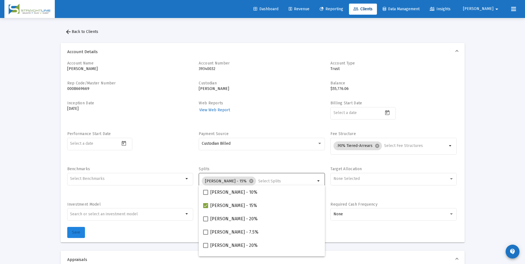
click at [79, 231] on span "Save" at bounding box center [76, 232] width 8 height 5
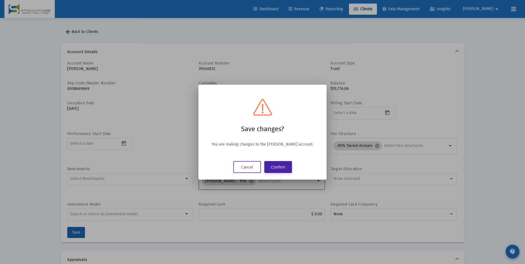
click at [284, 168] on button "Confirm" at bounding box center [278, 167] width 28 height 12
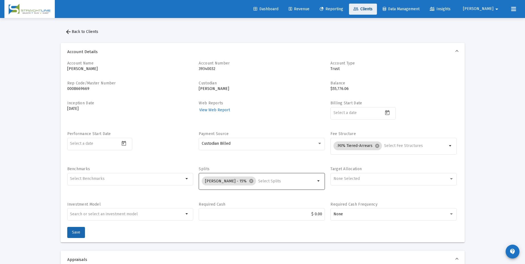
click at [373, 9] on span "Clients" at bounding box center [363, 9] width 19 height 5
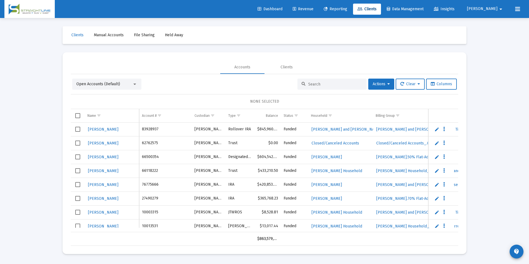
click at [333, 84] on input at bounding box center [335, 84] width 54 height 5
paste input "39340032"
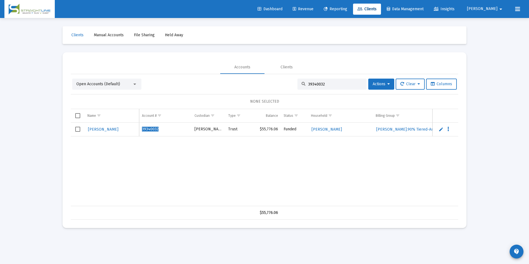
drag, startPoint x: 343, startPoint y: 83, endPoint x: 275, endPoint y: 81, distance: 67.3
click at [275, 81] on div "Open Accounts (Default) 39340032 Actions Clear Columns" at bounding box center [264, 84] width 385 height 11
paste input "68205965"
type input "68205965"
click at [112, 130] on span "[PERSON_NAME]" at bounding box center [103, 129] width 30 height 5
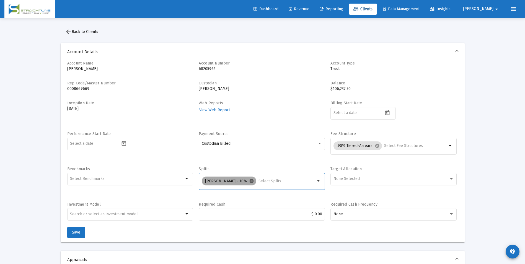
click at [249, 181] on mat-icon "cancel" at bounding box center [251, 181] width 5 height 5
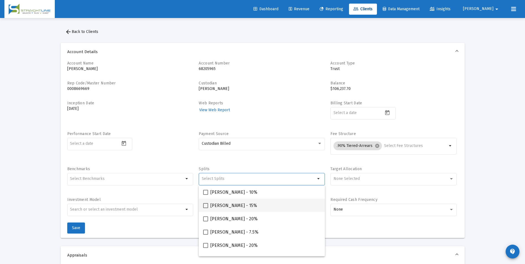
click at [207, 207] on span at bounding box center [205, 205] width 5 height 5
click at [206, 208] on input "[PERSON_NAME] - 15%" at bounding box center [205, 208] width 0 height 0
checkbox input "true"
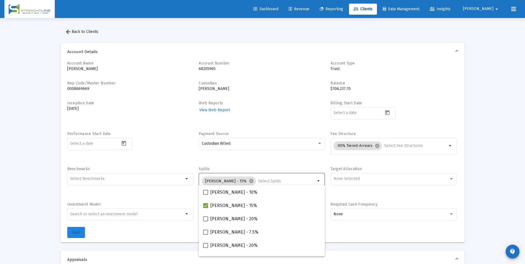
click at [70, 234] on button "Save" at bounding box center [76, 232] width 18 height 11
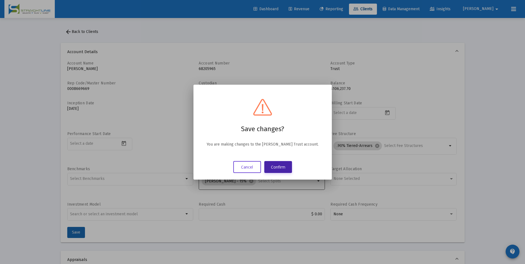
click at [284, 164] on button "Confirm" at bounding box center [278, 167] width 28 height 12
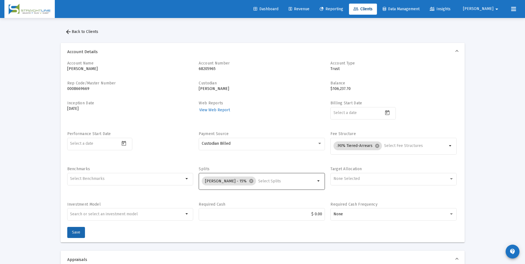
click at [373, 7] on span "Clients" at bounding box center [363, 9] width 19 height 5
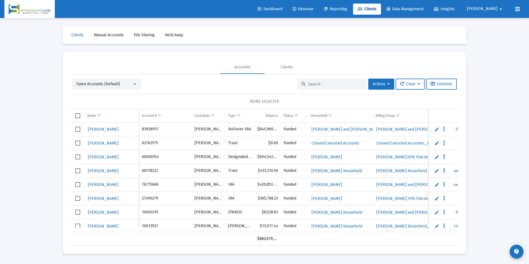
click at [320, 84] on input at bounding box center [335, 84] width 54 height 5
click at [325, 82] on input at bounding box center [335, 84] width 54 height 5
paste input "68205965"
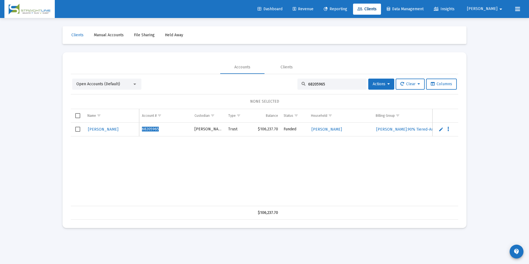
click at [325, 81] on div "68205965" at bounding box center [332, 84] width 69 height 11
drag, startPoint x: 325, startPoint y: 84, endPoint x: 304, endPoint y: 84, distance: 21.6
click at [304, 84] on div "68205965" at bounding box center [332, 84] width 69 height 11
paste input "20139673"
type input "20139673"
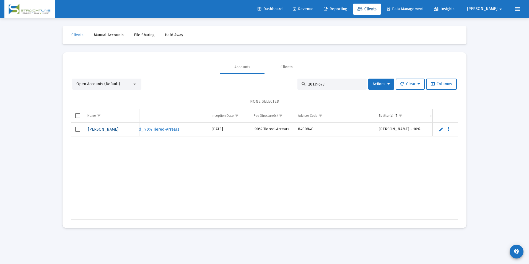
click at [97, 130] on span "[PERSON_NAME]" at bounding box center [103, 129] width 30 height 5
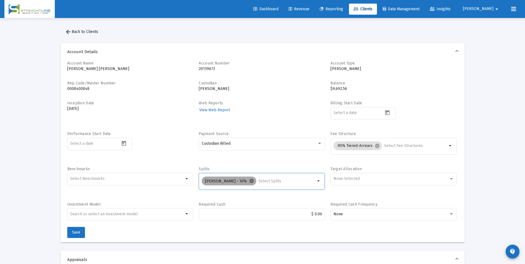
click at [249, 181] on mat-icon "cancel" at bounding box center [251, 181] width 5 height 5
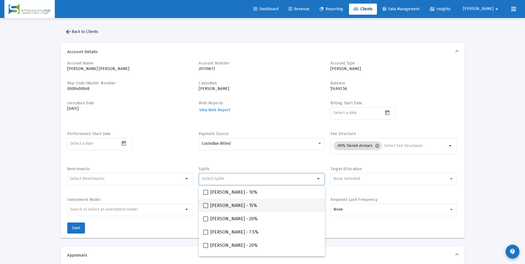
click at [222, 204] on span "[PERSON_NAME] - 15%" at bounding box center [233, 205] width 47 height 7
click at [206, 208] on input "[PERSON_NAME] - 15%" at bounding box center [205, 208] width 0 height 0
checkbox input "true"
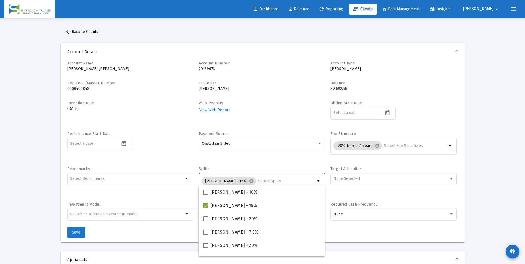
click at [79, 231] on span "Save" at bounding box center [76, 232] width 8 height 5
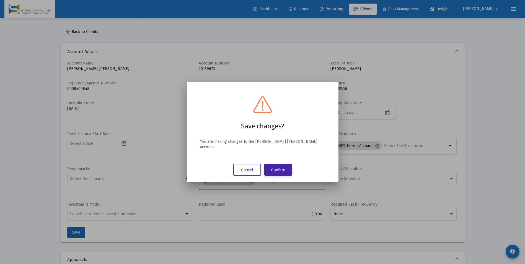
click at [277, 167] on button "Confirm" at bounding box center [278, 170] width 28 height 12
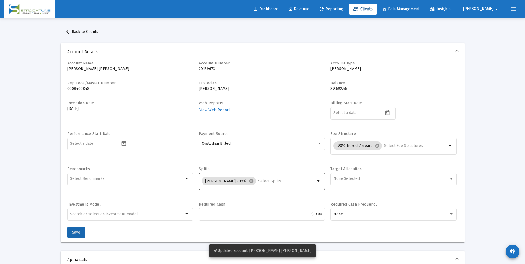
click at [377, 11] on link "Clients" at bounding box center [363, 9] width 28 height 11
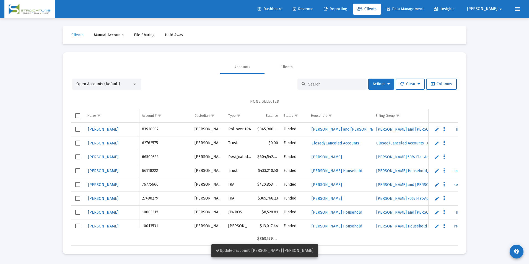
click at [320, 81] on div at bounding box center [332, 84] width 69 height 11
click at [318, 83] on input at bounding box center [335, 84] width 54 height 5
paste input "20139673"
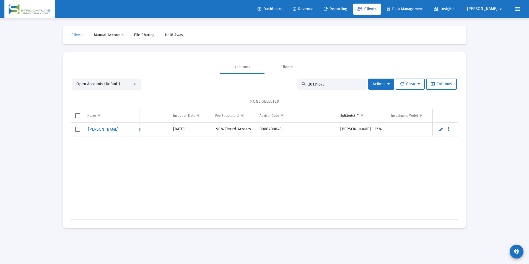
click at [341, 86] on input "20139673" at bounding box center [335, 84] width 54 height 5
drag, startPoint x: 341, startPoint y: 86, endPoint x: 293, endPoint y: 81, distance: 48.2
click at [293, 81] on div "Open Accounts (Default) 20139673 Actions Clear Columns" at bounding box center [264, 84] width 385 height 11
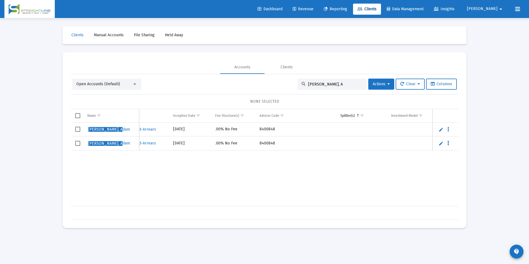
scroll to position [0, 151]
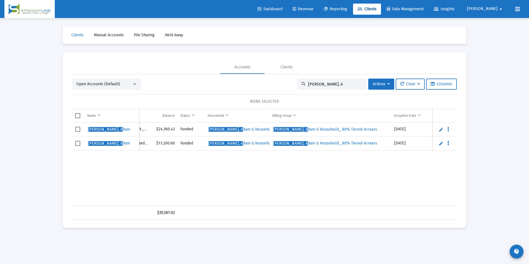
type input "[PERSON_NAME], A"
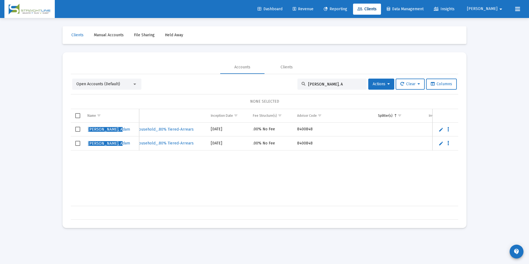
click at [76, 127] on span "Select row" at bounding box center [77, 129] width 5 height 5
click at [78, 143] on span "Select row" at bounding box center [77, 143] width 5 height 5
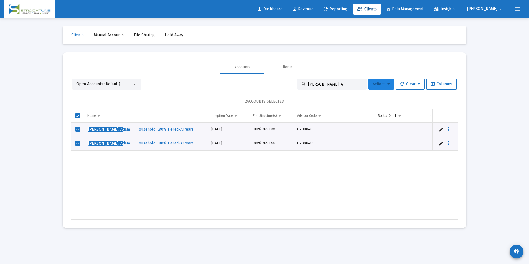
click at [384, 86] on span "Actions" at bounding box center [381, 84] width 17 height 5
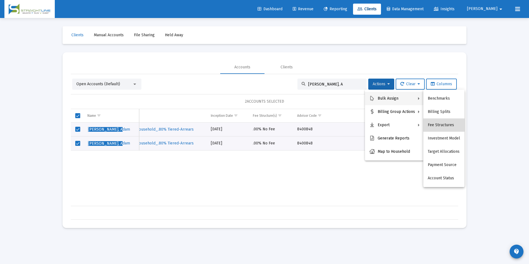
click at [445, 119] on button "Fee Structures" at bounding box center [444, 125] width 41 height 13
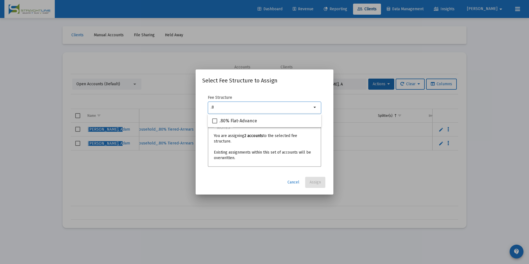
click at [241, 107] on input ".8" at bounding box center [261, 107] width 101 height 4
type input "."
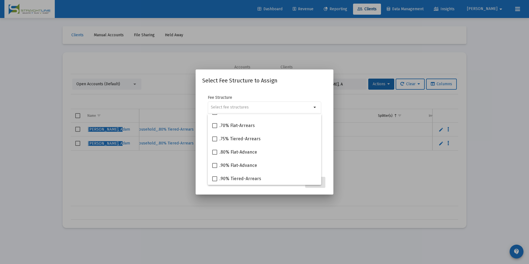
scroll to position [195, 0]
click at [293, 108] on input "Selection" at bounding box center [261, 107] width 101 height 4
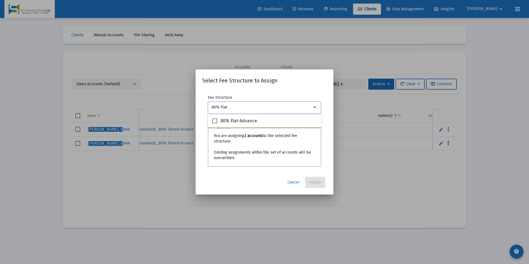
type input ".80% Flat"
click at [293, 183] on span "Cancel" at bounding box center [294, 182] width 12 height 5
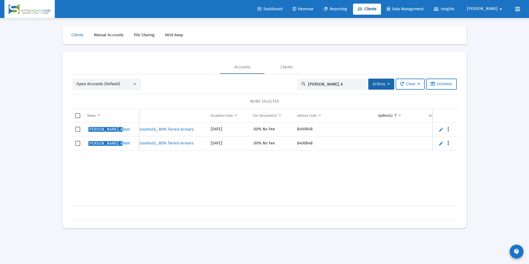
drag, startPoint x: 334, startPoint y: 82, endPoint x: 278, endPoint y: 81, distance: 56.5
click at [278, 81] on div "Open Accounts (Default) [PERSON_NAME], A Actions Clear Columns" at bounding box center [264, 84] width 385 height 11
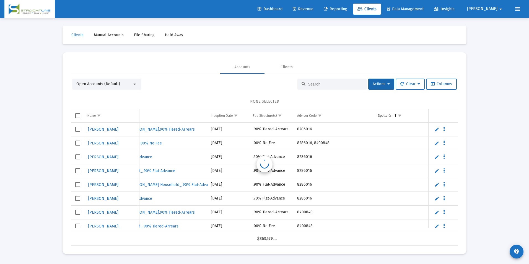
scroll to position [0, 287]
click at [320, 83] on input at bounding box center [335, 84] width 54 height 5
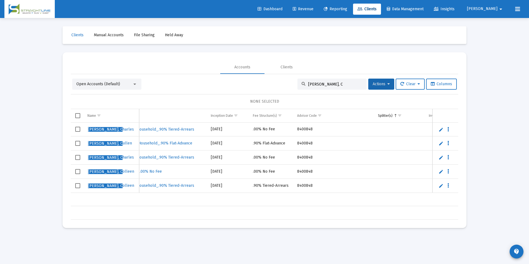
click at [506, 207] on div "Loading... Clients Manual Accounts File Sharing Held Away Accounts Clients Open…" at bounding box center [264, 132] width 529 height 264
click at [325, 83] on input "[PERSON_NAME], C" at bounding box center [335, 84] width 54 height 5
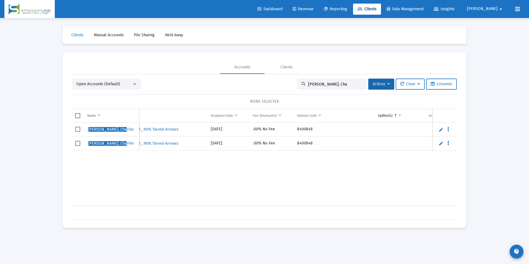
type input "[PERSON_NAME], Cha"
click at [78, 128] on span "Select row" at bounding box center [77, 129] width 5 height 5
click at [78, 145] on span "Select row" at bounding box center [77, 143] width 5 height 5
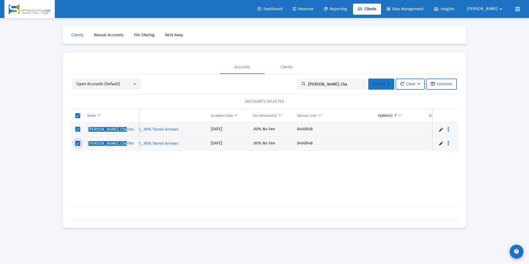
click at [382, 85] on span "Actions" at bounding box center [381, 84] width 17 height 5
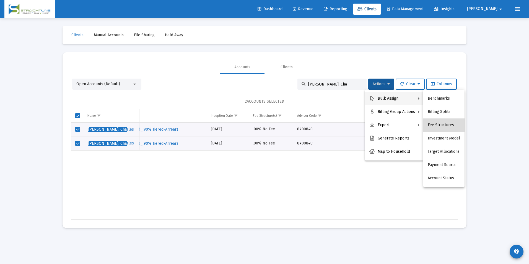
click at [447, 127] on button "Fee Structures" at bounding box center [444, 125] width 41 height 13
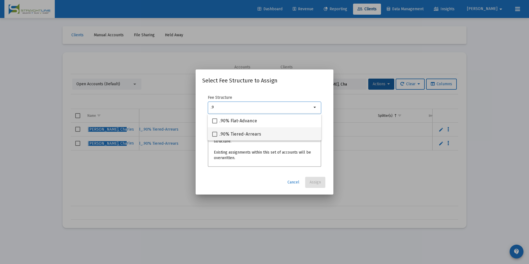
type input ".9"
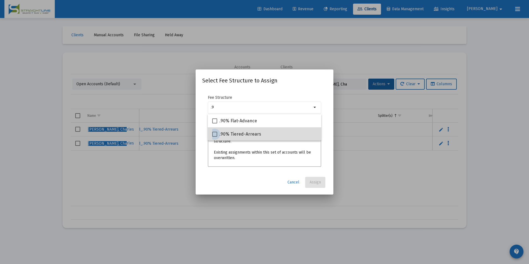
click at [216, 133] on span at bounding box center [214, 134] width 5 height 5
click at [215, 137] on input ".90% Tiered-Arrears" at bounding box center [215, 137] width 0 height 0
checkbox input "true"
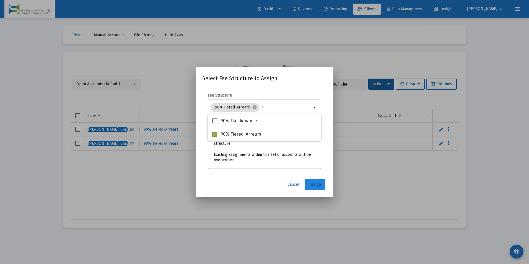
click at [317, 180] on button "Assign" at bounding box center [315, 184] width 20 height 11
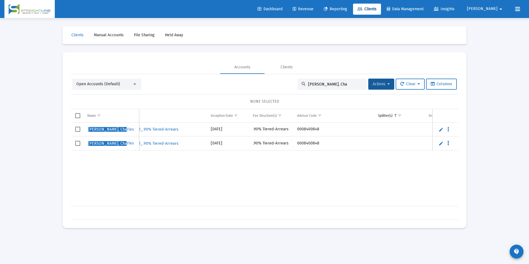
click at [338, 83] on input "[PERSON_NAME], Cha" at bounding box center [335, 84] width 54 height 5
drag, startPoint x: 338, startPoint y: 83, endPoint x: 218, endPoint y: 73, distance: 119.8
click at [218, 73] on mat-tab-group "Accounts Clients Open Accounts (Default) [PERSON_NAME], Cha Actions Clear Colum…" at bounding box center [265, 140] width 388 height 159
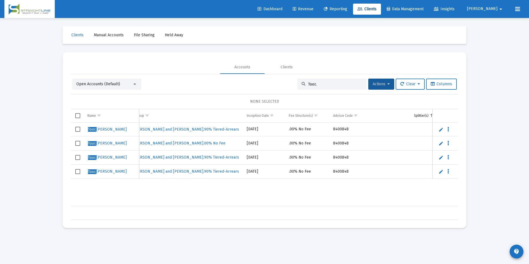
scroll to position [0, 268]
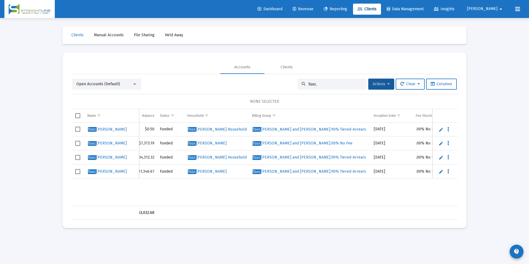
click at [485, 148] on div "Loading... Clients Manual Accounts File Sharing Held Away Accounts Clients Open…" at bounding box center [264, 132] width 529 height 264
click at [333, 86] on input "Toor," at bounding box center [335, 84] width 54 height 5
drag, startPoint x: 333, startPoint y: 86, endPoint x: 296, endPoint y: 86, distance: 36.8
click at [298, 86] on div "Toor," at bounding box center [332, 84] width 69 height 11
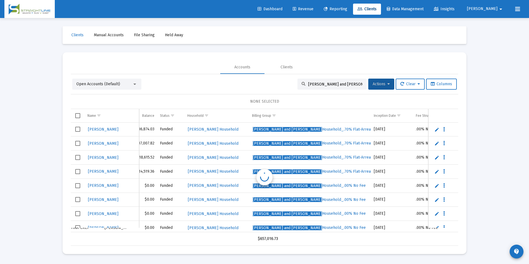
scroll to position [0, 124]
type input "[PERSON_NAME] and [PERSON_NAME]"
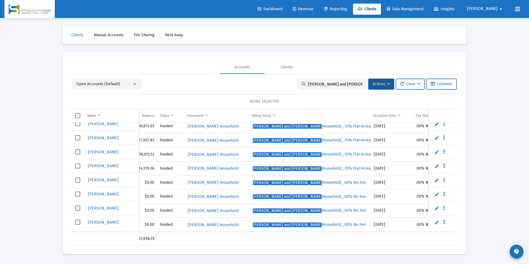
scroll to position [7, 0]
